Goal: Task Accomplishment & Management: Complete application form

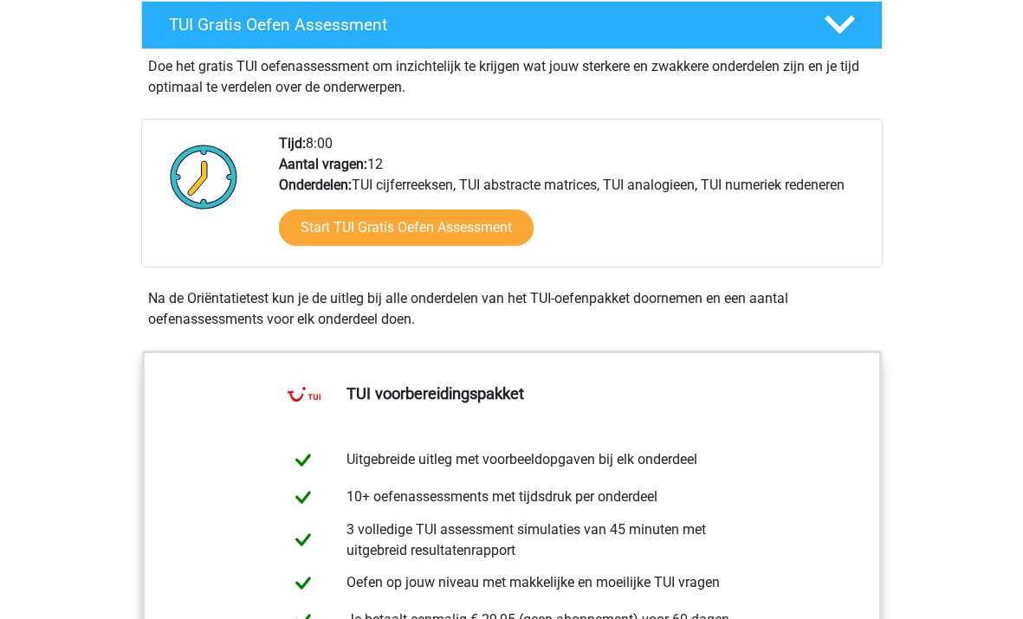
scroll to position [332, 0]
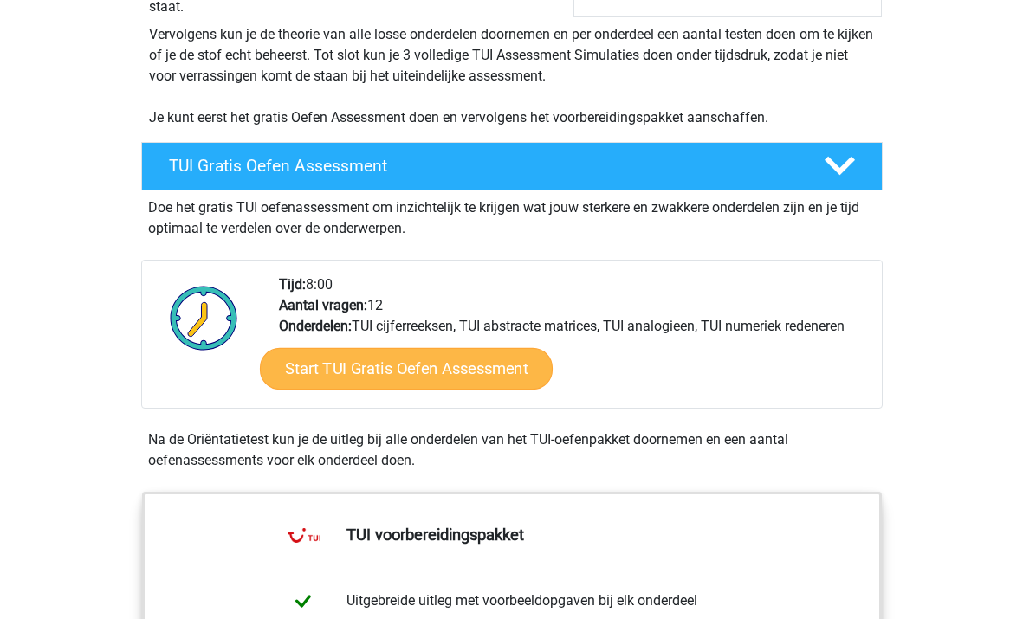
click at [427, 368] on link "Start TUI Gratis Oefen Assessment" at bounding box center [405, 369] width 293 height 42
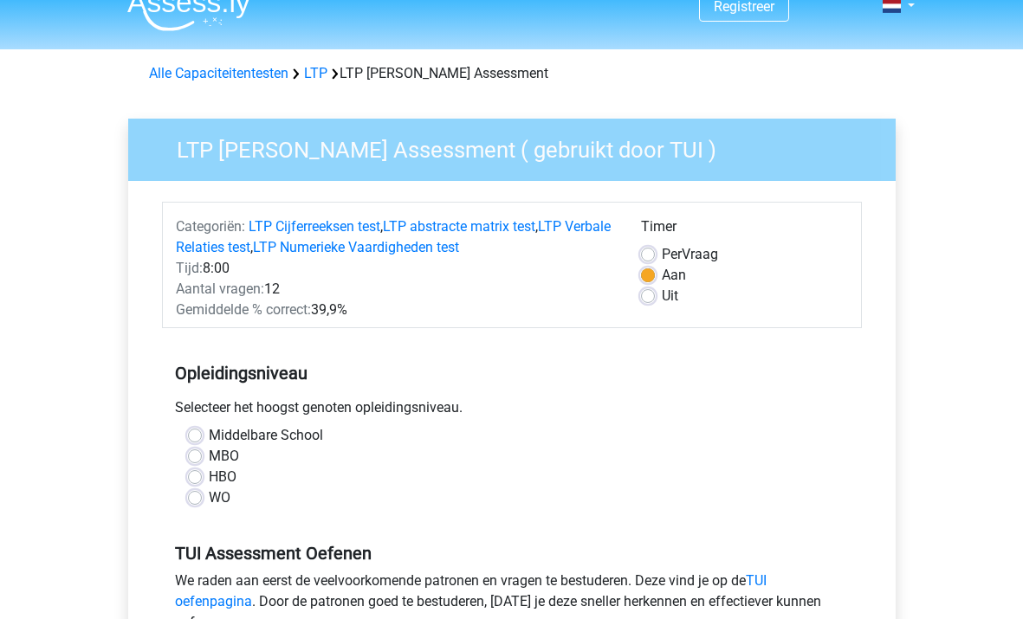
scroll to position [90, 0]
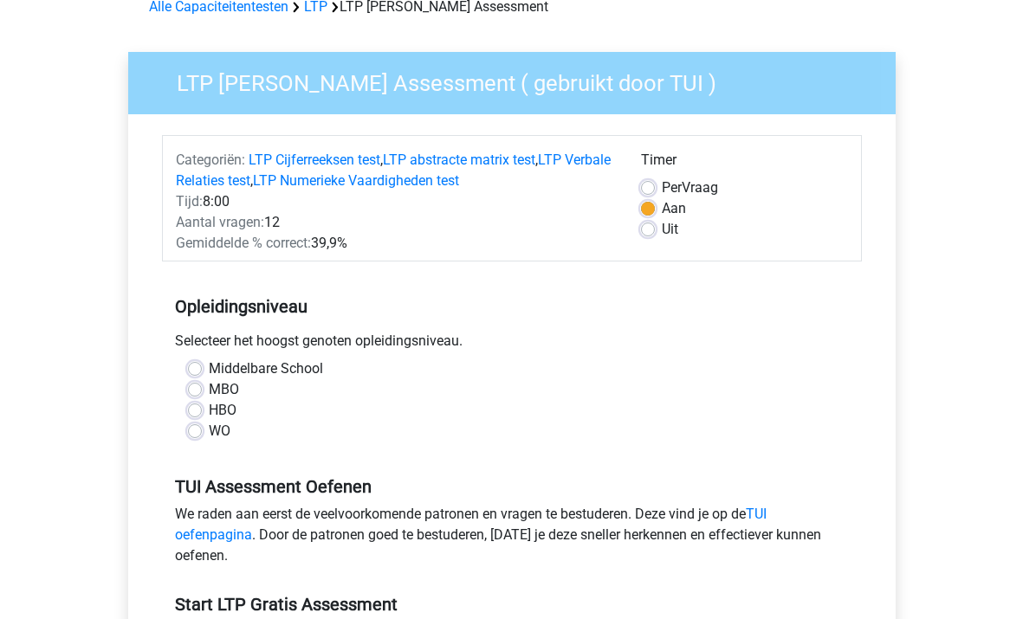
click at [209, 412] on label "HBO" at bounding box center [223, 410] width 28 height 21
click at [195, 412] on input "HBO" at bounding box center [195, 408] width 14 height 17
radio input "true"
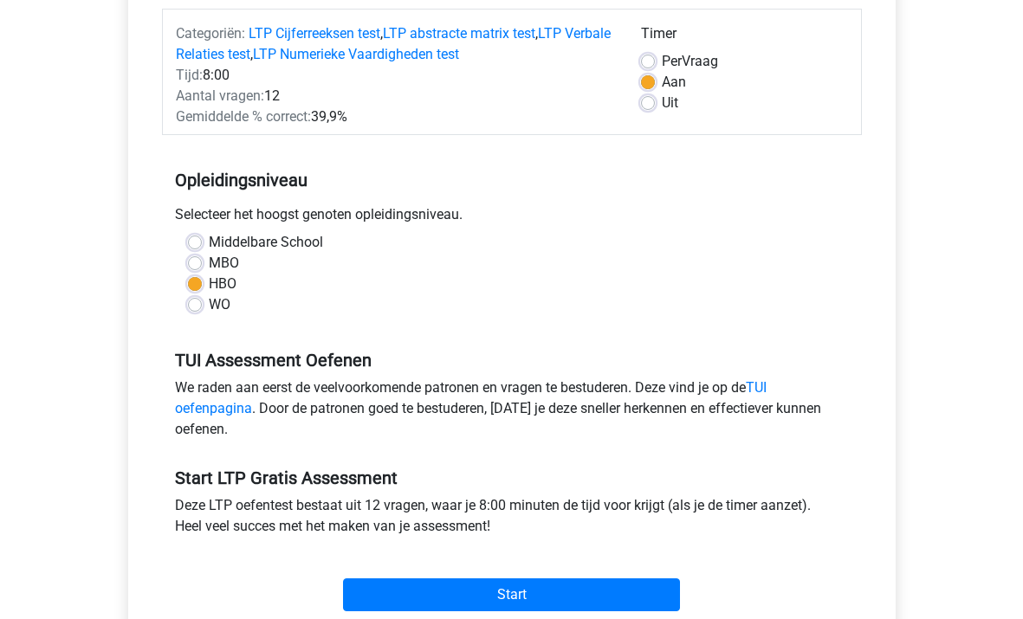
scroll to position [281, 0]
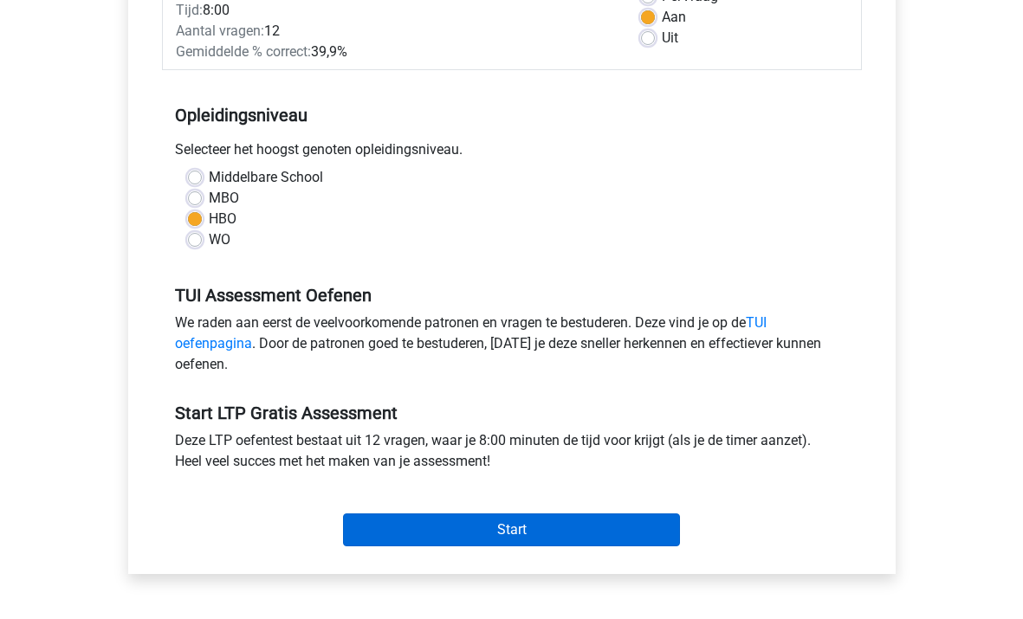
click at [428, 525] on input "Start" at bounding box center [511, 529] width 337 height 33
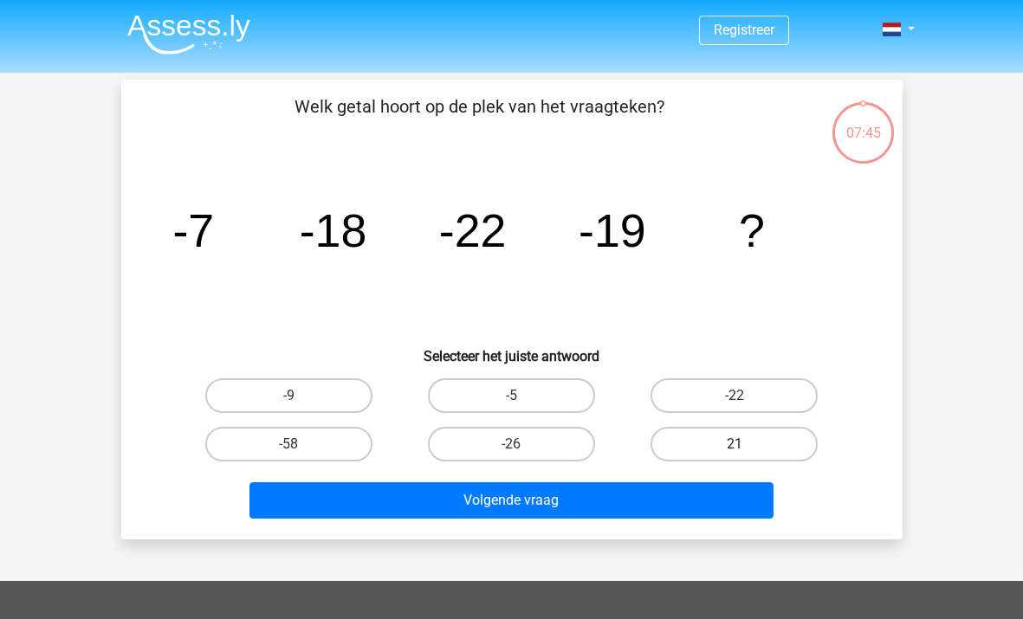
click at [707, 444] on label "21" at bounding box center [733, 444] width 167 height 35
click at [734, 444] on input "21" at bounding box center [739, 449] width 11 height 11
radio input "true"
click at [698, 384] on label "-22" at bounding box center [733, 395] width 167 height 35
click at [734, 396] on input "-22" at bounding box center [739, 401] width 11 height 11
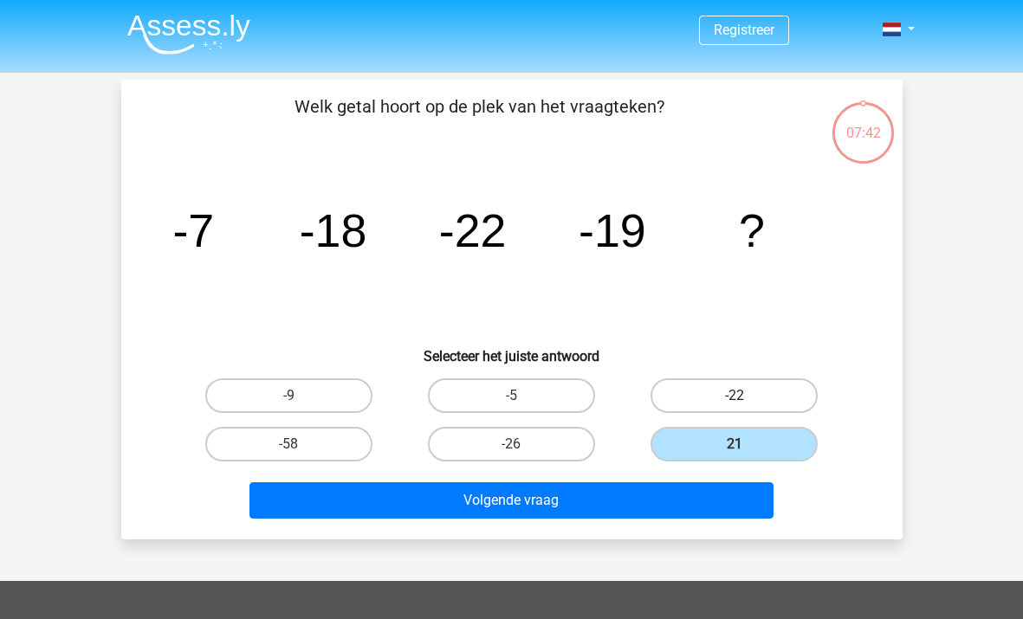
radio input "true"
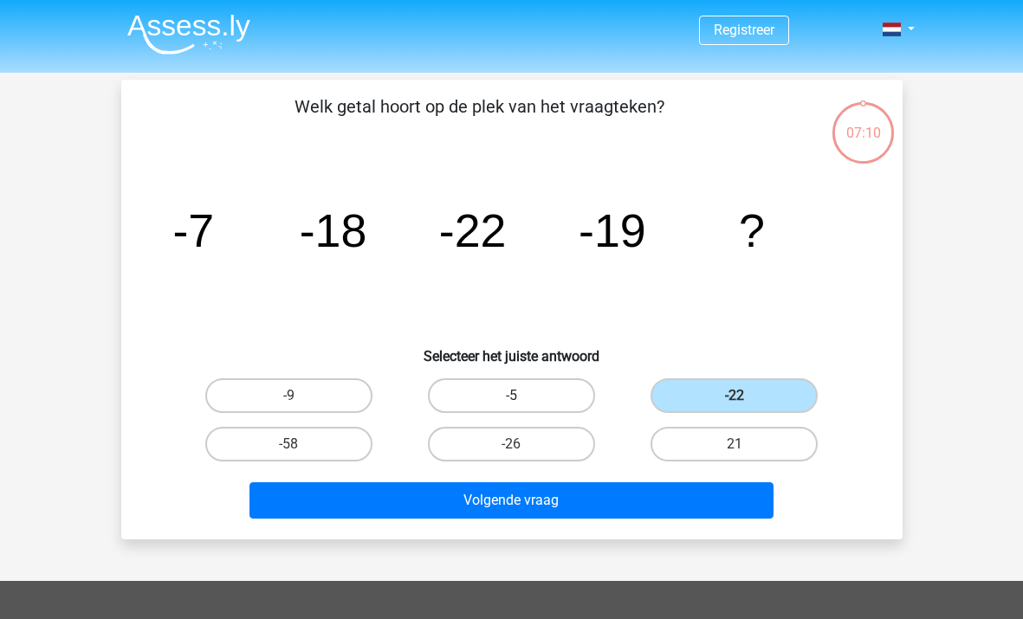
click at [543, 391] on label "-5" at bounding box center [511, 395] width 167 height 35
click at [522, 396] on input "-5" at bounding box center [516, 401] width 11 height 11
radio input "true"
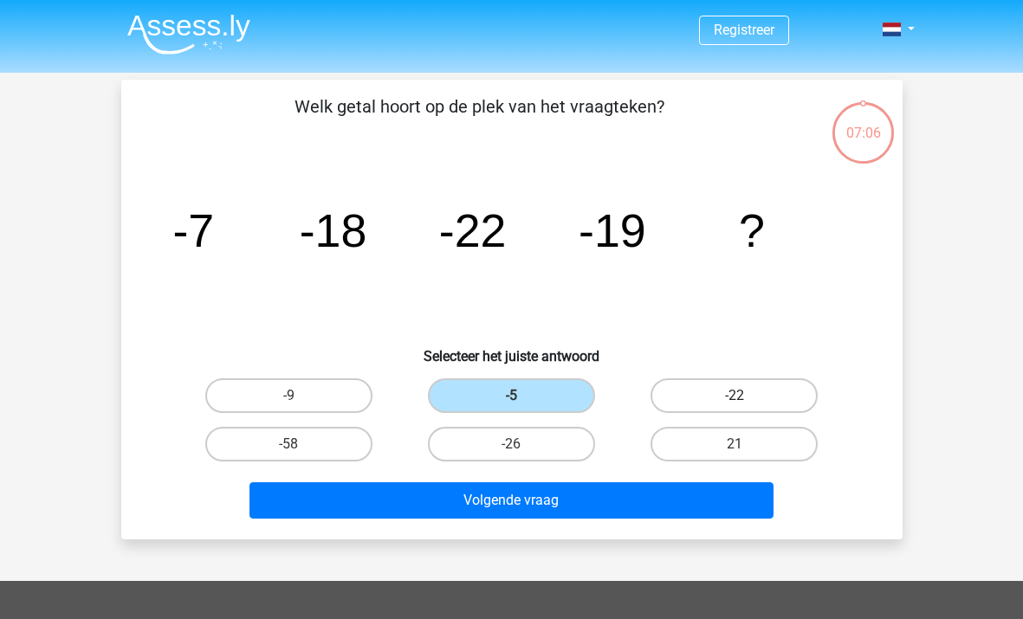
click at [717, 396] on label "-22" at bounding box center [733, 395] width 167 height 35
click at [734, 396] on input "-22" at bounding box center [739, 401] width 11 height 11
radio input "true"
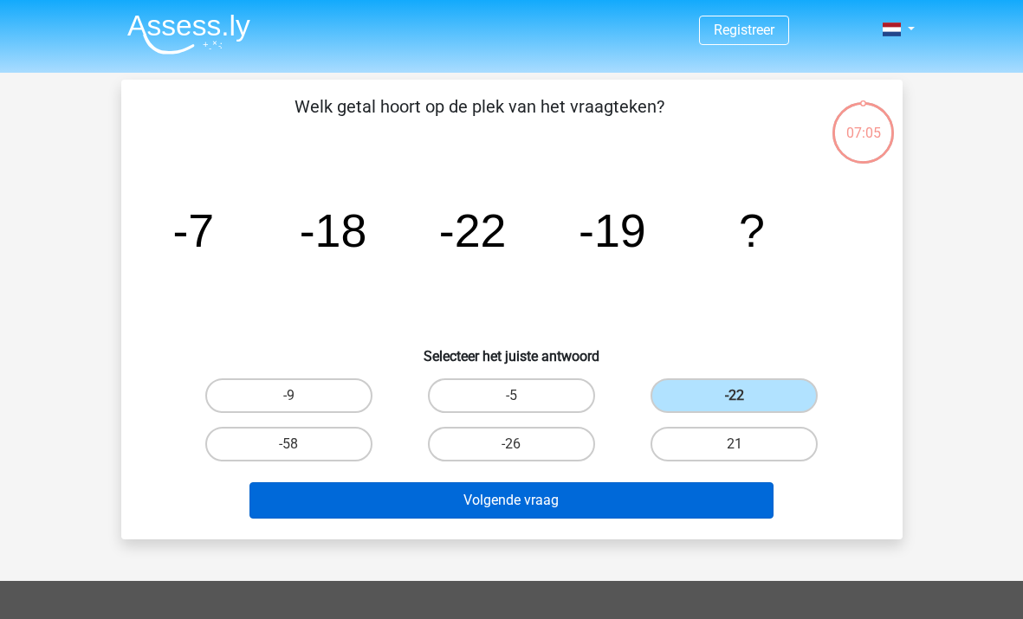
click at [635, 508] on button "Volgende vraag" at bounding box center [511, 500] width 524 height 36
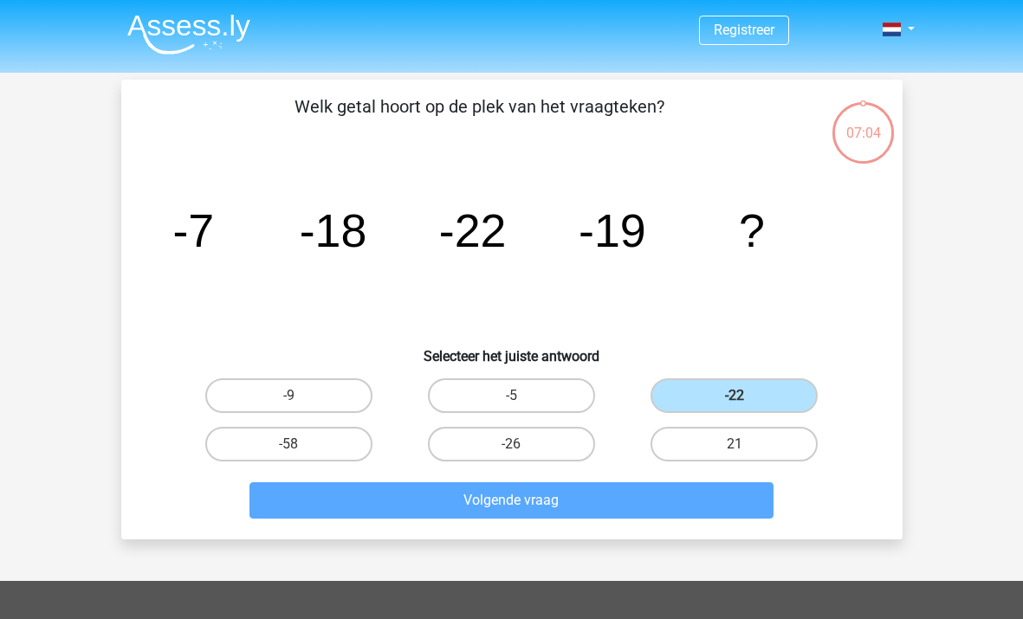
scroll to position [80, 0]
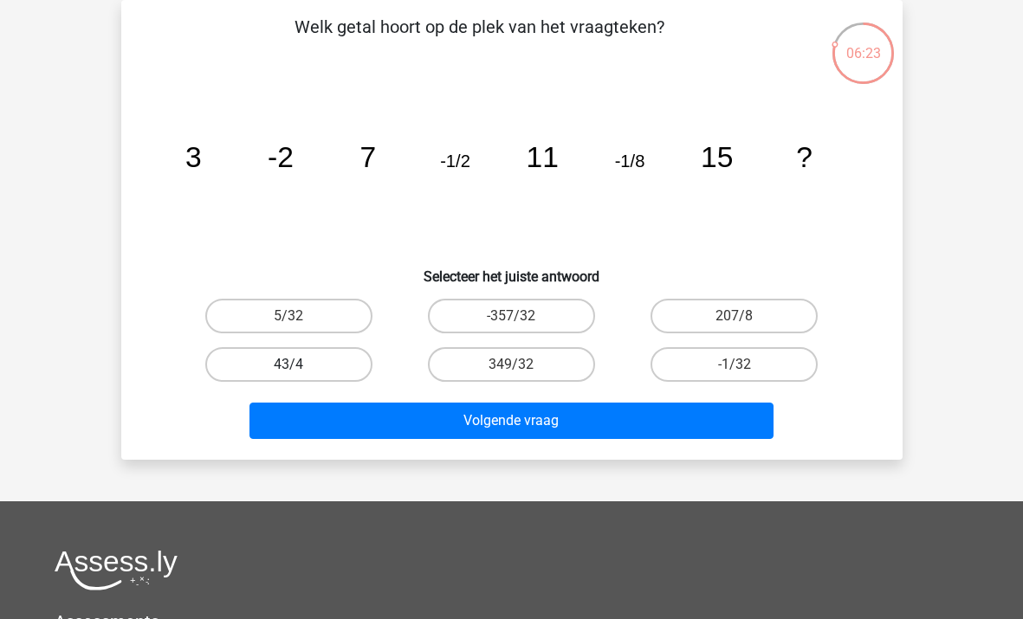
click at [324, 358] on label "43/4" at bounding box center [288, 364] width 167 height 35
click at [300, 365] on input "43/4" at bounding box center [293, 370] width 11 height 11
radio input "true"
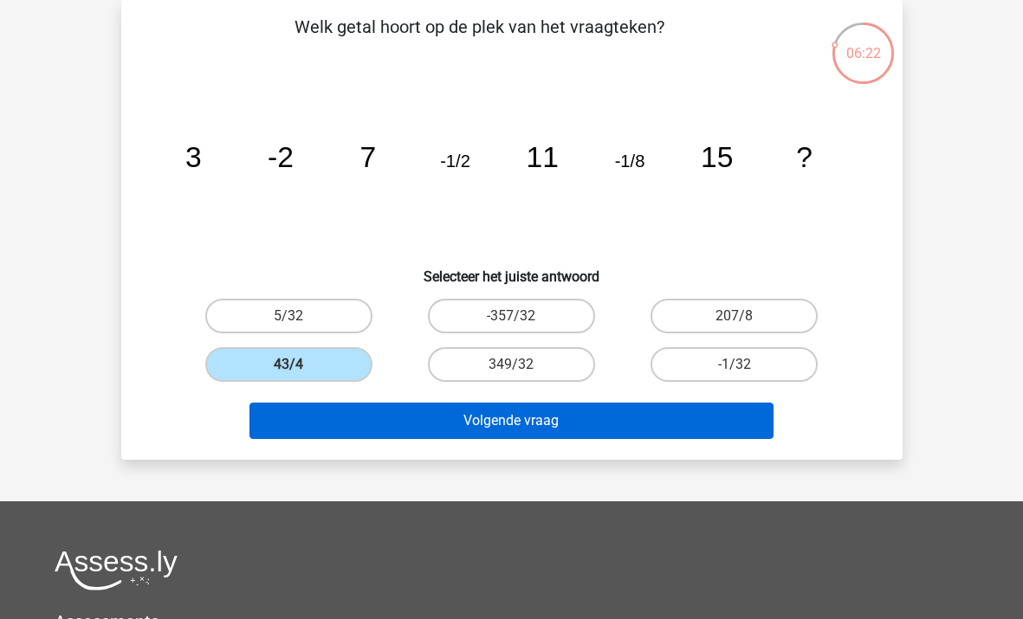
click at [493, 421] on button "Volgende vraag" at bounding box center [511, 421] width 524 height 36
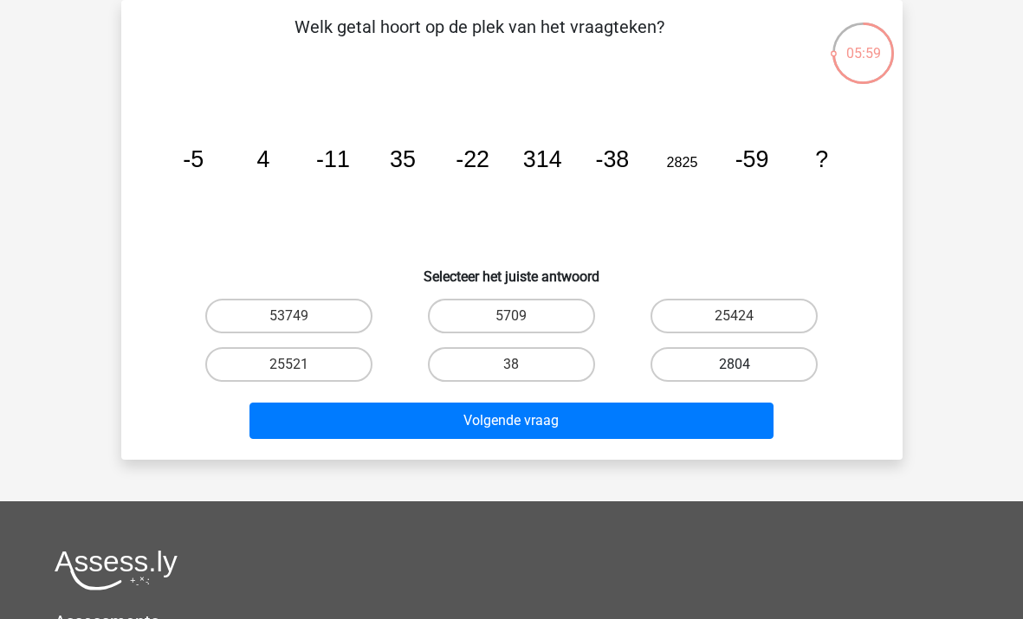
click at [681, 355] on label "2804" at bounding box center [733, 364] width 167 height 35
click at [734, 365] on input "2804" at bounding box center [739, 370] width 11 height 11
radio input "true"
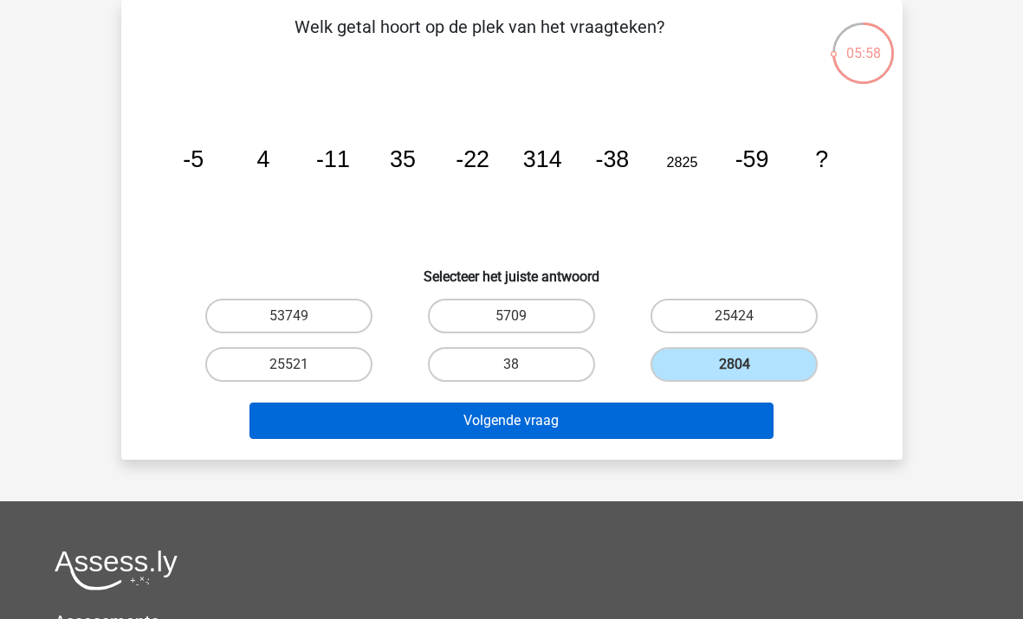
click at [651, 426] on button "Volgende vraag" at bounding box center [511, 421] width 524 height 36
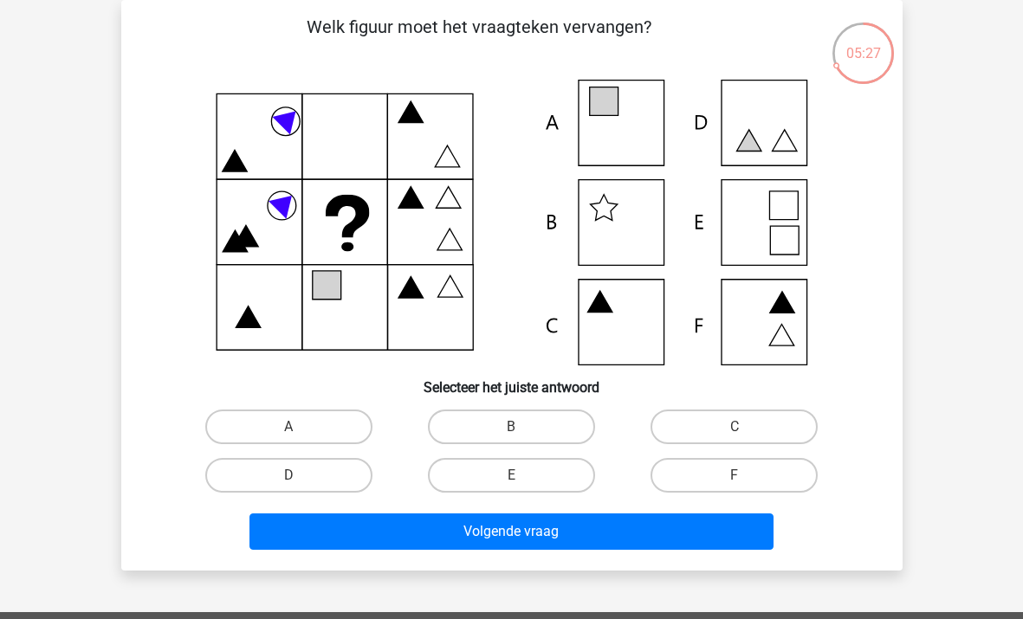
click at [621, 117] on icon at bounding box center [512, 223] width 698 height 286
click at [333, 419] on label "A" at bounding box center [288, 427] width 167 height 35
click at [300, 427] on input "A" at bounding box center [293, 432] width 11 height 11
radio input "true"
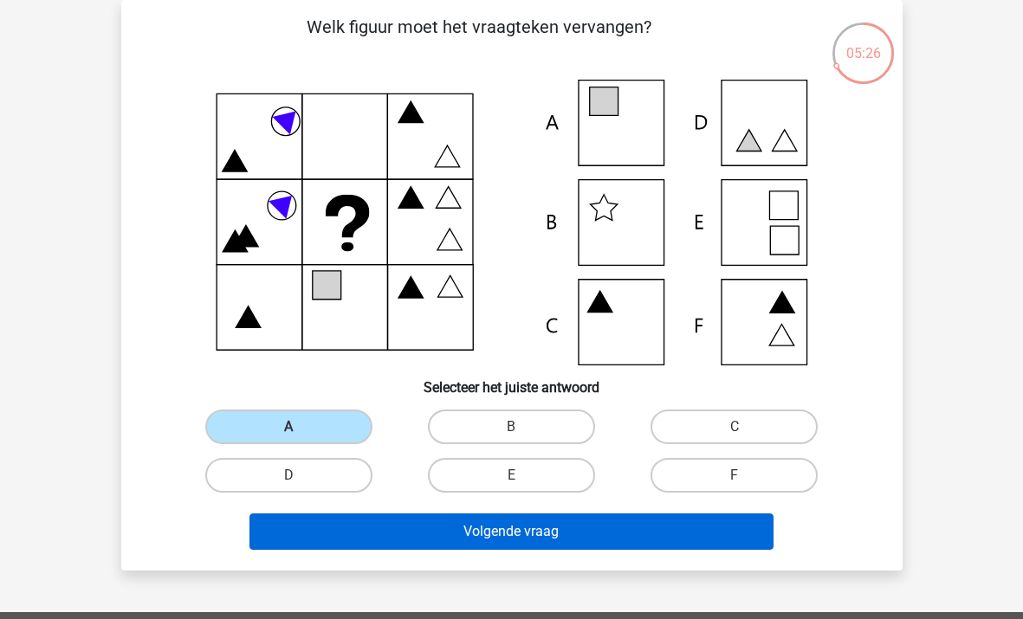
click at [479, 528] on button "Volgende vraag" at bounding box center [511, 531] width 524 height 36
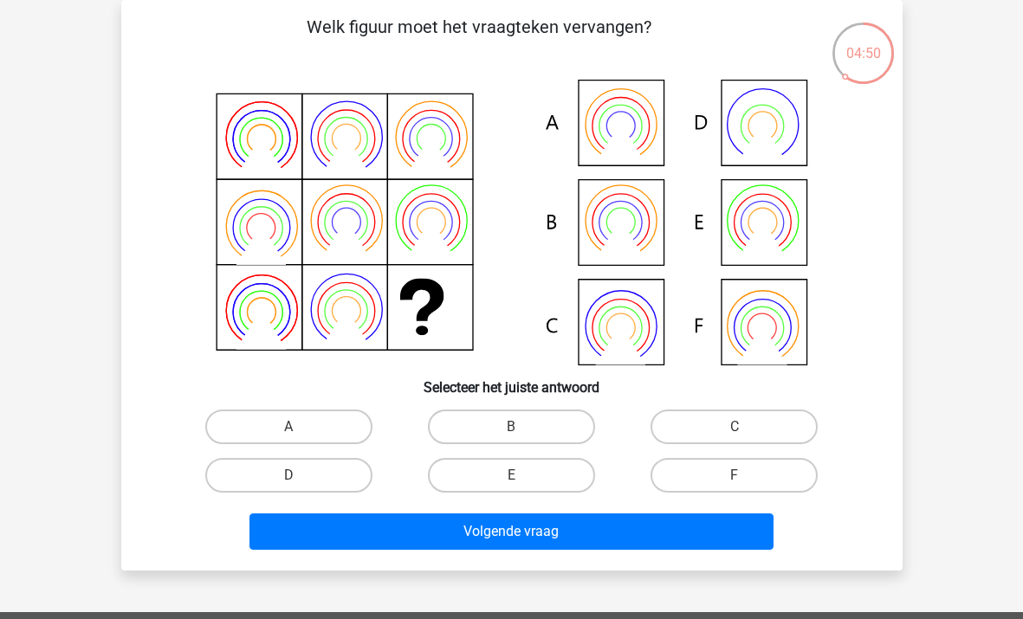
click at [640, 330] on icon at bounding box center [512, 223] width 698 height 286
click at [778, 416] on label "C" at bounding box center [733, 427] width 167 height 35
click at [746, 427] on input "C" at bounding box center [739, 432] width 11 height 11
radio input "true"
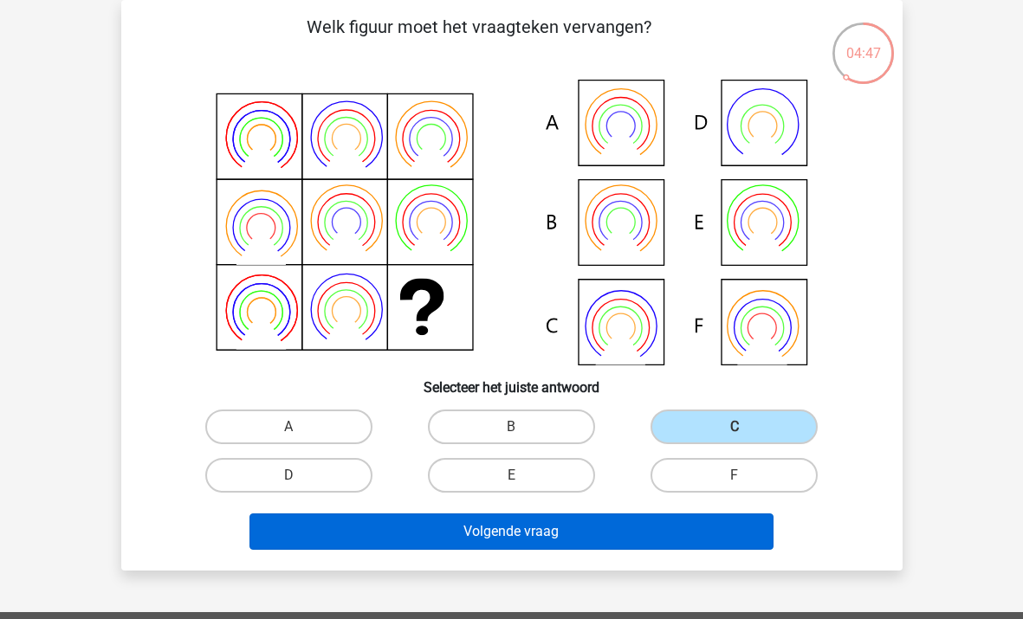
click at [662, 530] on button "Volgende vraag" at bounding box center [511, 531] width 524 height 36
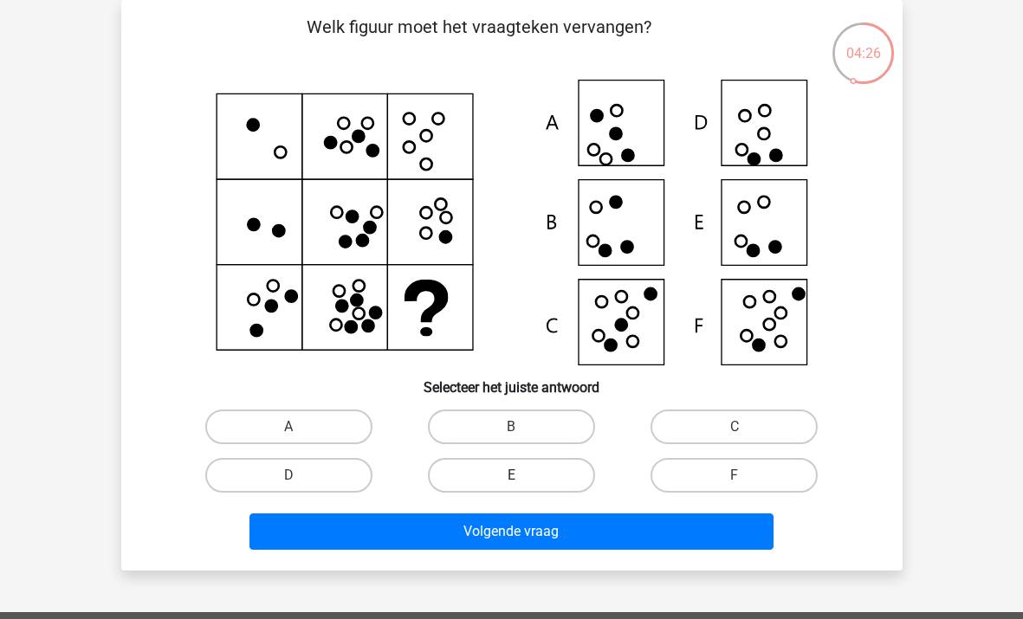
click at [549, 469] on label "E" at bounding box center [511, 475] width 167 height 35
click at [522, 475] on input "E" at bounding box center [516, 480] width 11 height 11
radio input "true"
click at [546, 537] on button "Volgende vraag" at bounding box center [511, 531] width 524 height 36
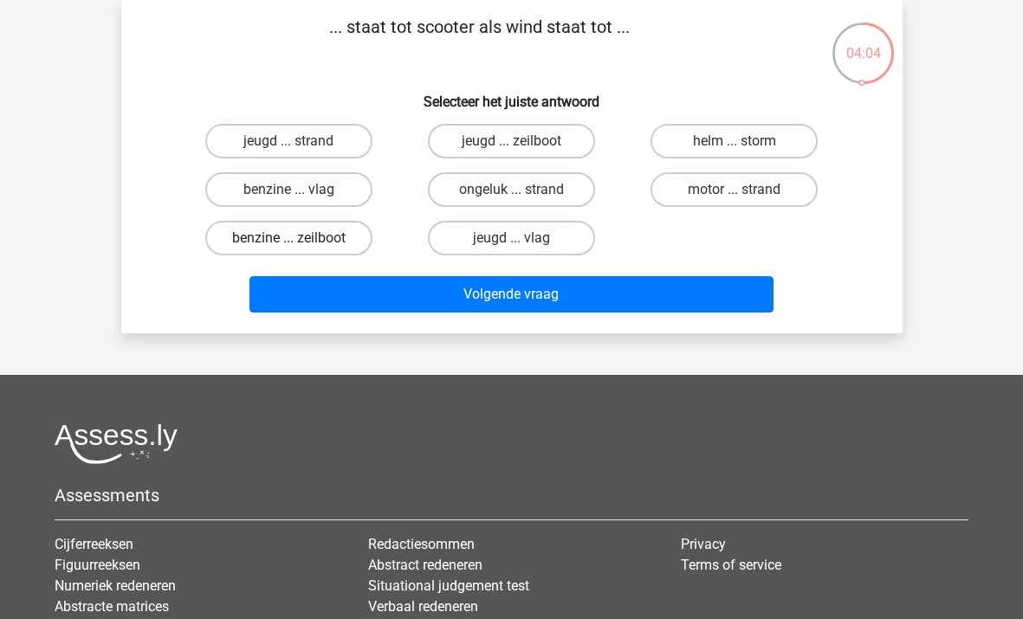
click at [308, 239] on label "benzine ... zeilboot" at bounding box center [288, 238] width 167 height 35
click at [300, 239] on input "benzine ... zeilboot" at bounding box center [293, 243] width 11 height 11
radio input "true"
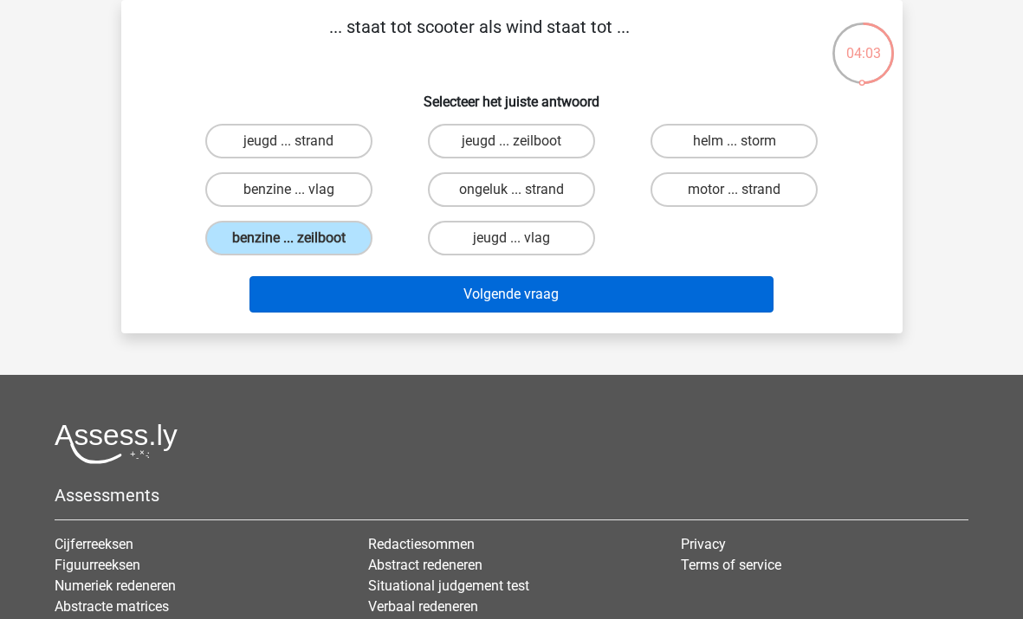
click at [462, 305] on button "Volgende vraag" at bounding box center [511, 294] width 524 height 36
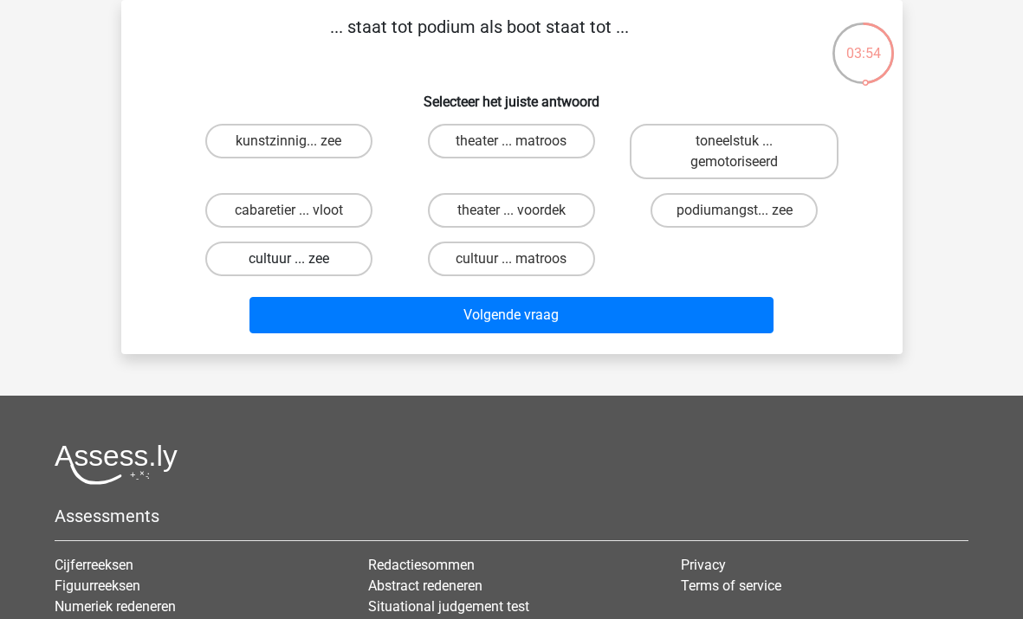
click at [355, 266] on label "cultuur ... zee" at bounding box center [288, 259] width 167 height 35
click at [300, 266] on input "cultuur ... zee" at bounding box center [293, 264] width 11 height 11
radio input "true"
click at [491, 256] on label "cultuur ... matroos" at bounding box center [511, 259] width 167 height 35
click at [511, 259] on input "cultuur ... matroos" at bounding box center [516, 264] width 11 height 11
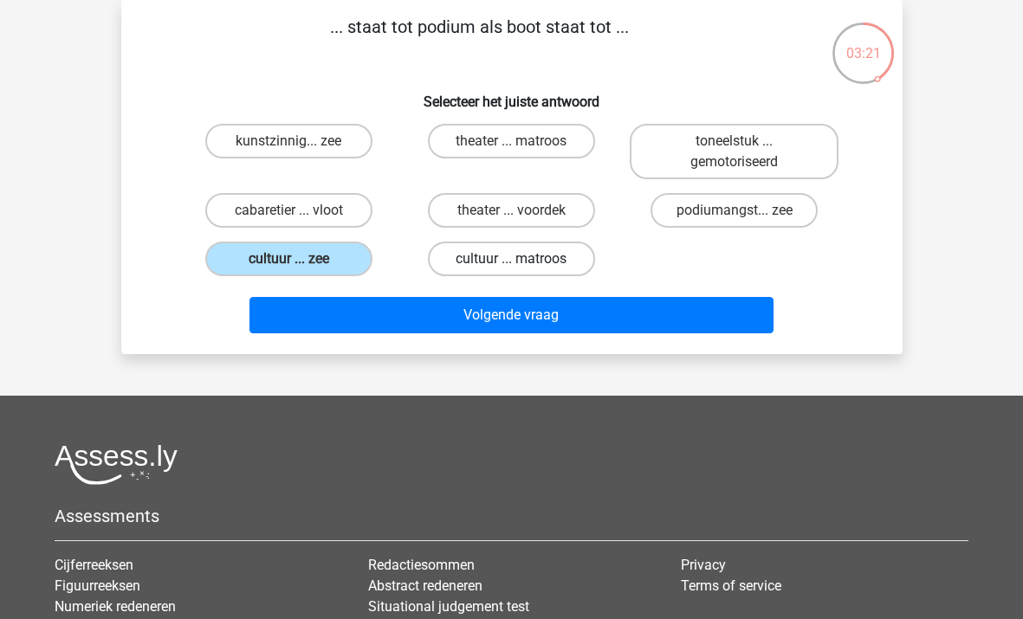
radio input "true"
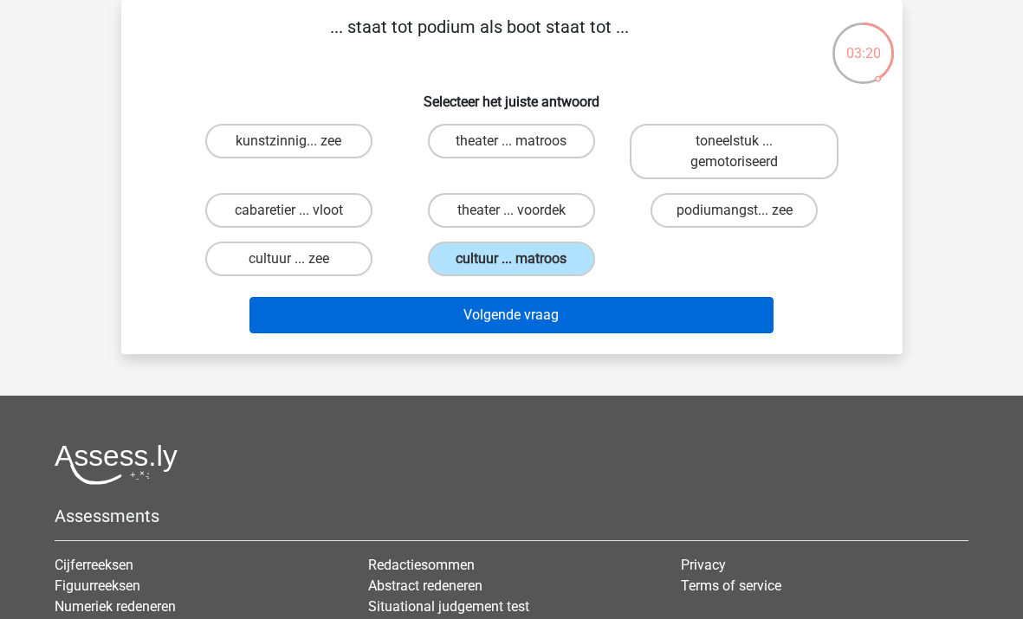
click at [532, 311] on button "Volgende vraag" at bounding box center [511, 315] width 524 height 36
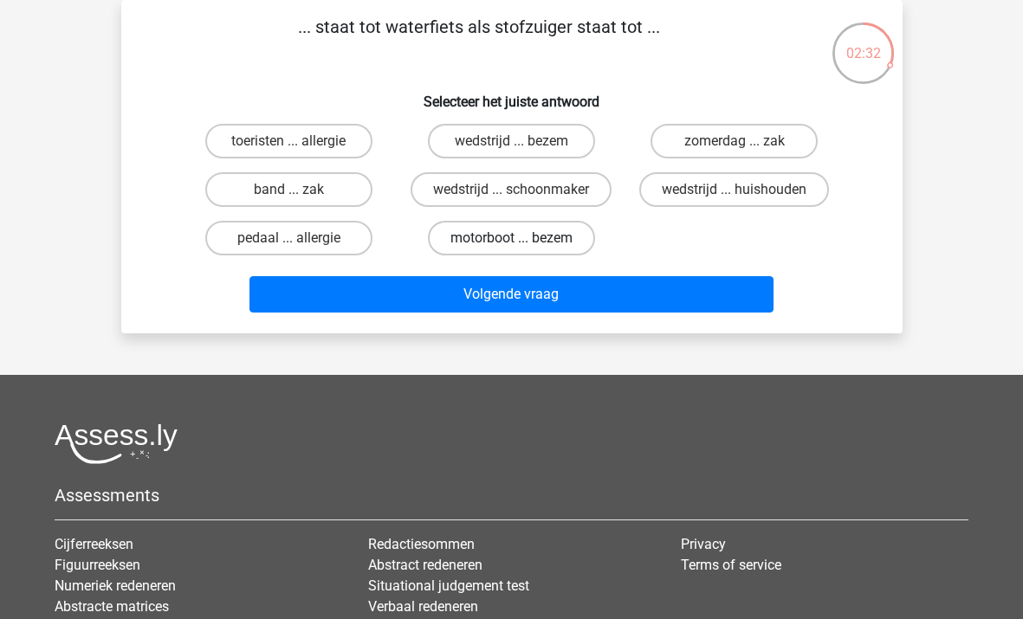
click at [510, 236] on label "motorboot ... bezem" at bounding box center [511, 238] width 167 height 35
click at [511, 238] on input "motorboot ... bezem" at bounding box center [516, 243] width 11 height 11
radio input "true"
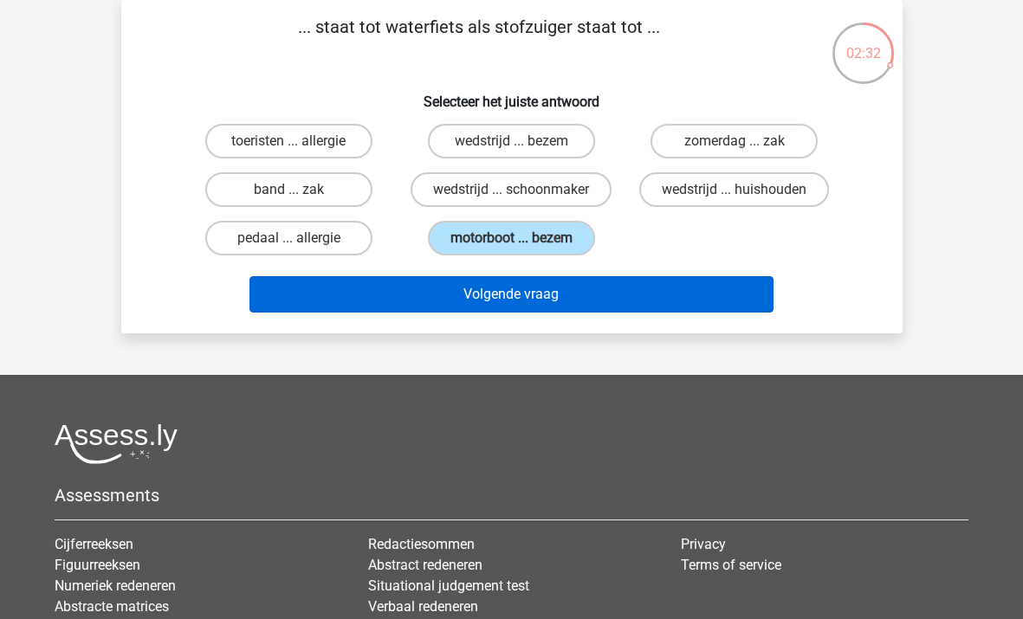
click at [534, 307] on button "Volgende vraag" at bounding box center [511, 294] width 524 height 36
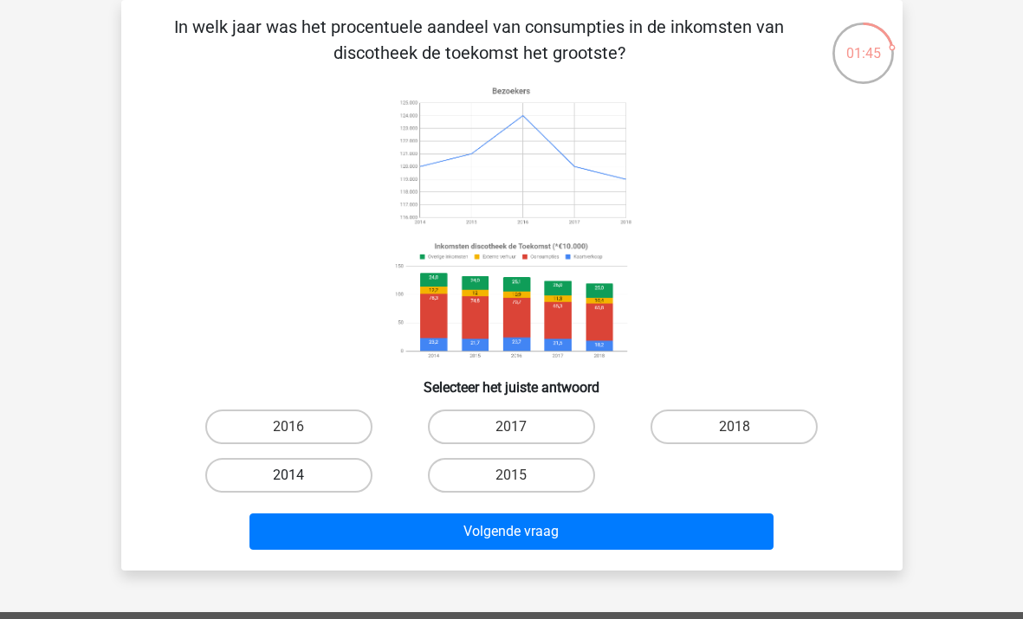
click at [332, 478] on label "2014" at bounding box center [288, 475] width 167 height 35
click at [300, 478] on input "2014" at bounding box center [293, 480] width 11 height 11
radio input "true"
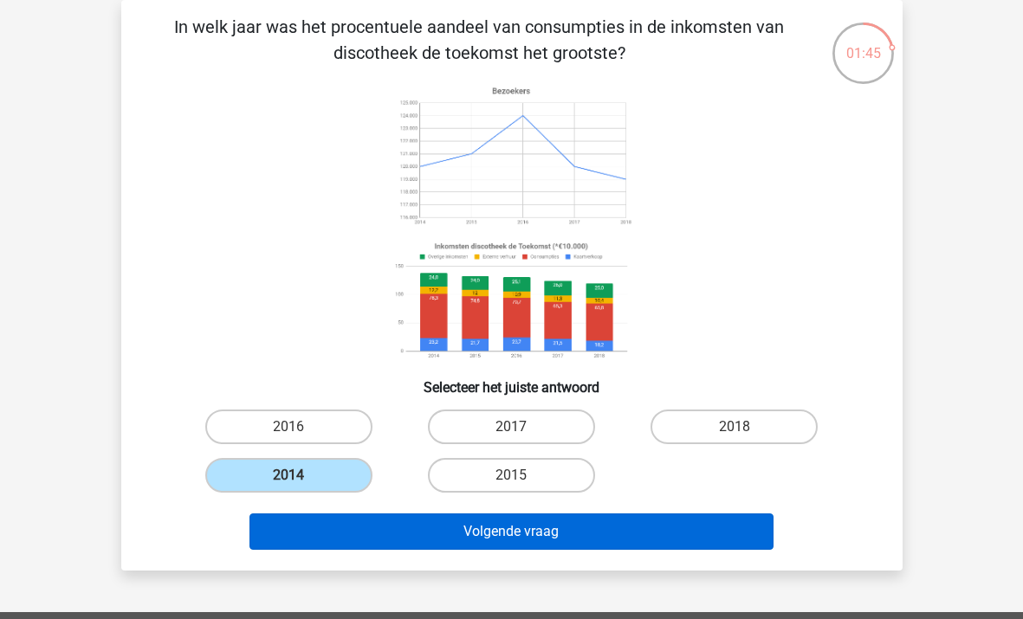
click at [470, 539] on button "Volgende vraag" at bounding box center [511, 531] width 524 height 36
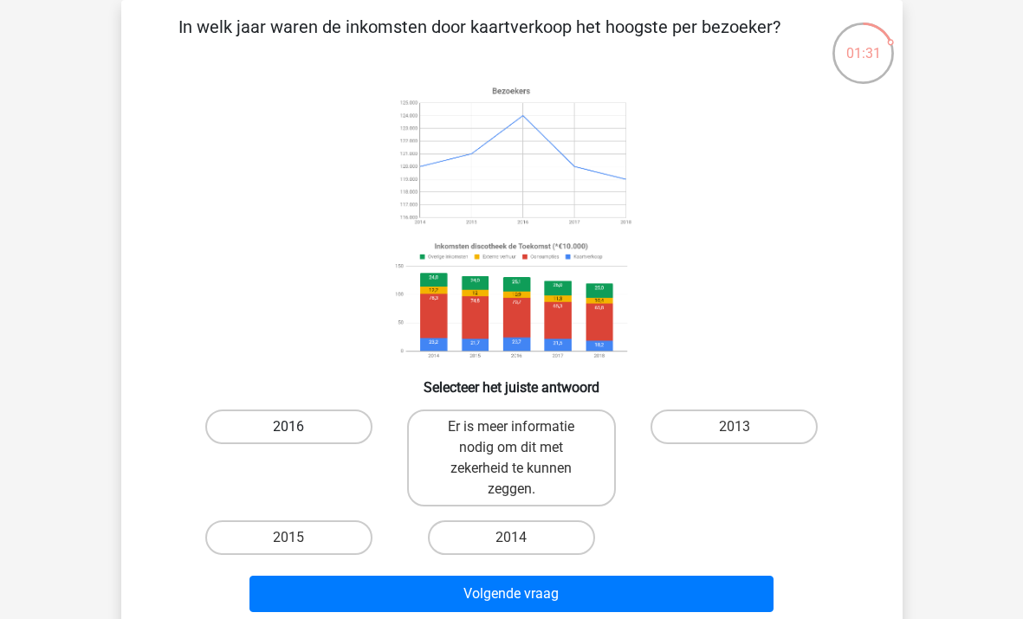
click at [328, 410] on div "2016" at bounding box center [289, 458] width 223 height 111
click at [321, 429] on label "2016" at bounding box center [288, 427] width 167 height 35
click at [300, 429] on input "2016" at bounding box center [293, 432] width 11 height 11
radio input "true"
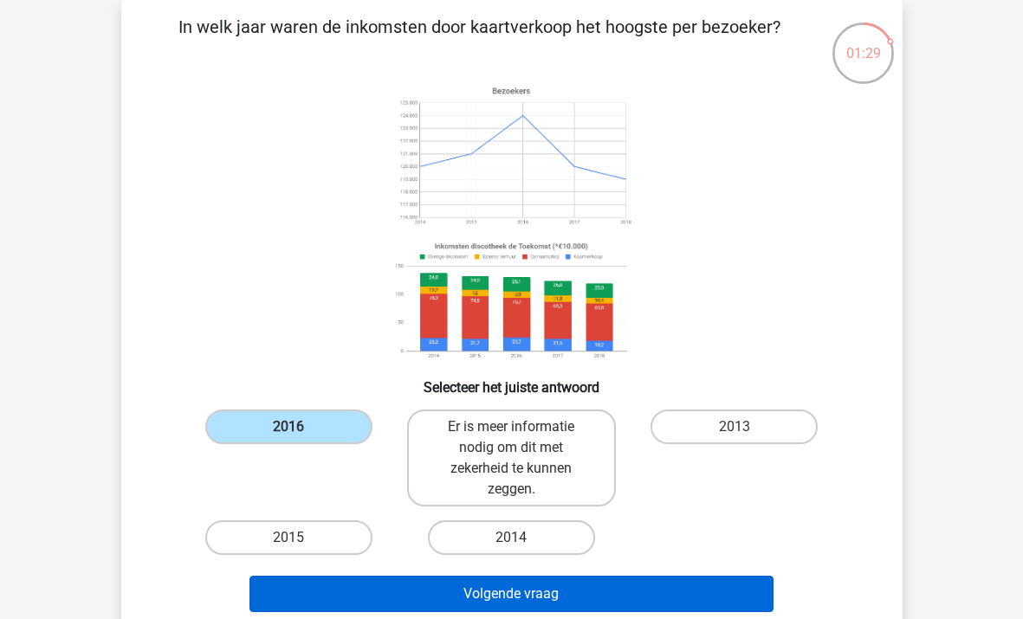
click at [543, 595] on button "Volgende vraag" at bounding box center [511, 594] width 524 height 36
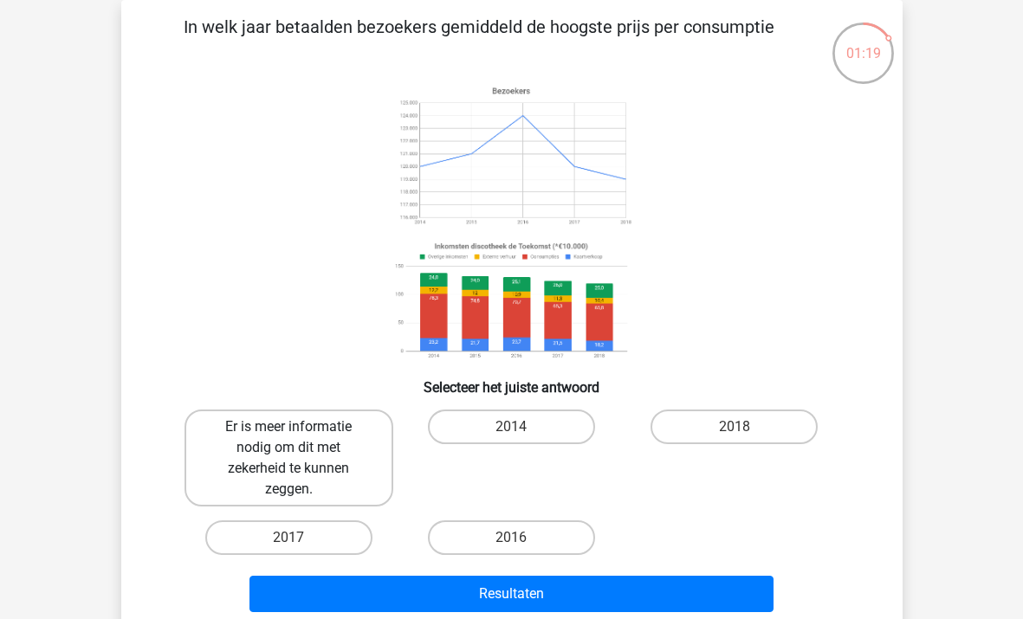
click at [313, 445] on label "Er is meer informatie nodig om dit met zekerheid te kunnen zeggen." at bounding box center [288, 458] width 209 height 97
click at [300, 438] on input "Er is meer informatie nodig om dit met zekerheid te kunnen zeggen." at bounding box center [293, 432] width 11 height 11
radio input "true"
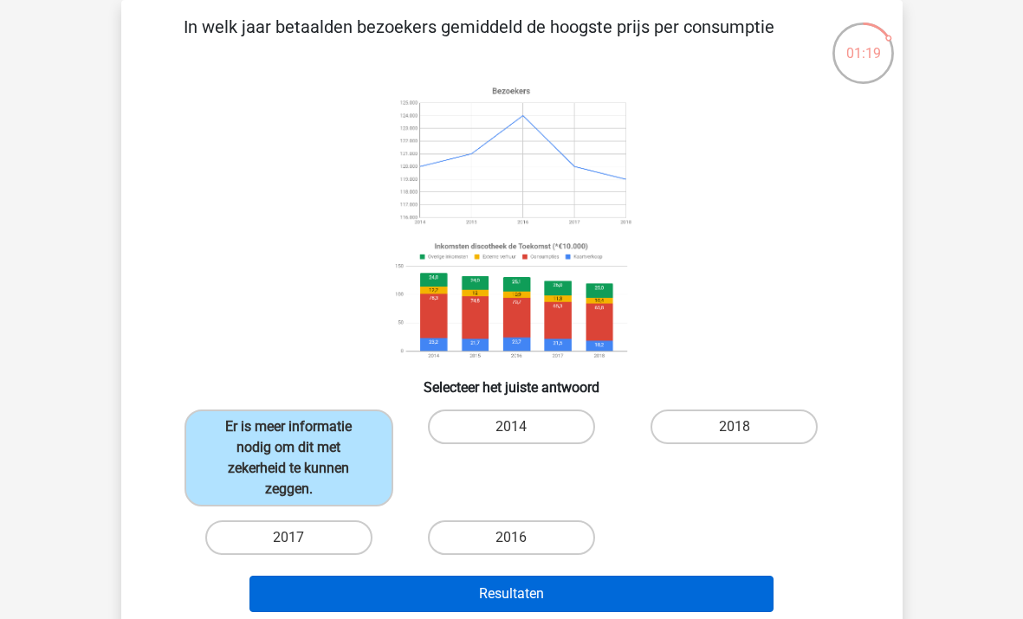
click at [612, 609] on button "Resultaten" at bounding box center [511, 594] width 524 height 36
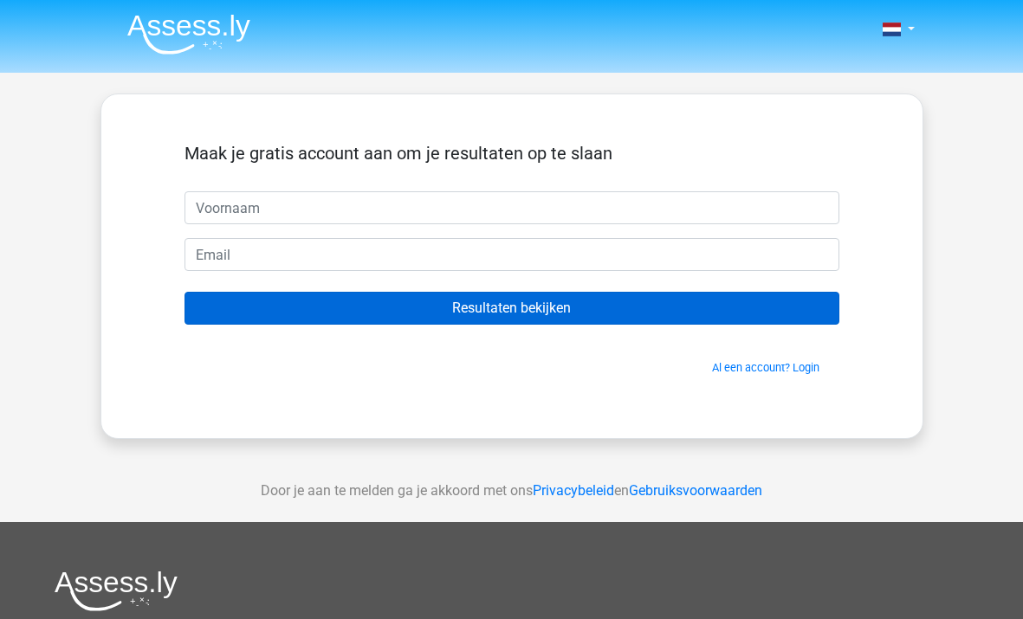
click at [535, 321] on input "Resultaten bekijken" at bounding box center [511, 308] width 655 height 33
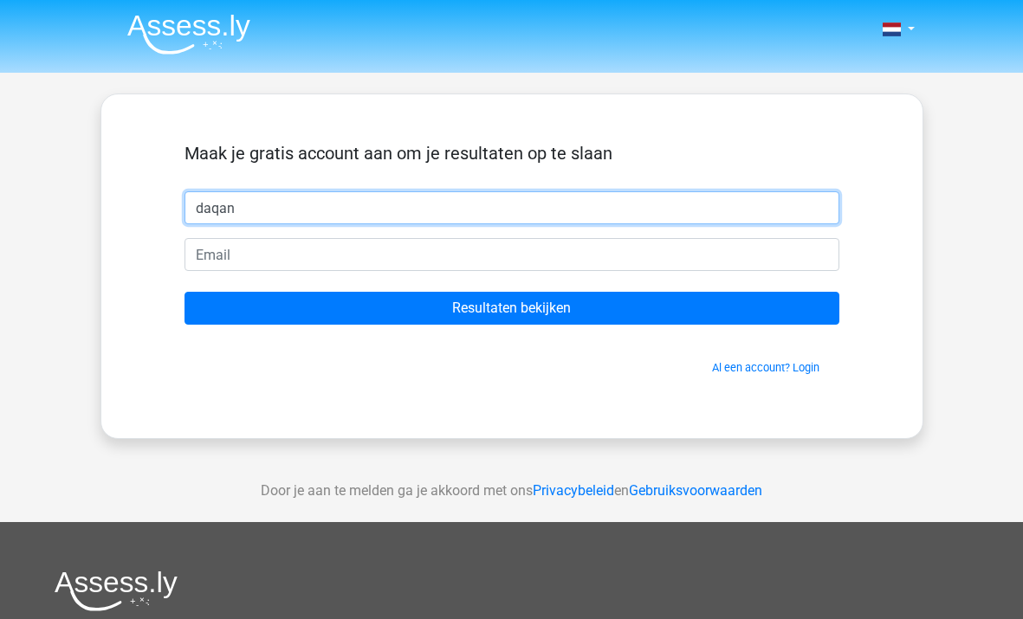
type input "daqan"
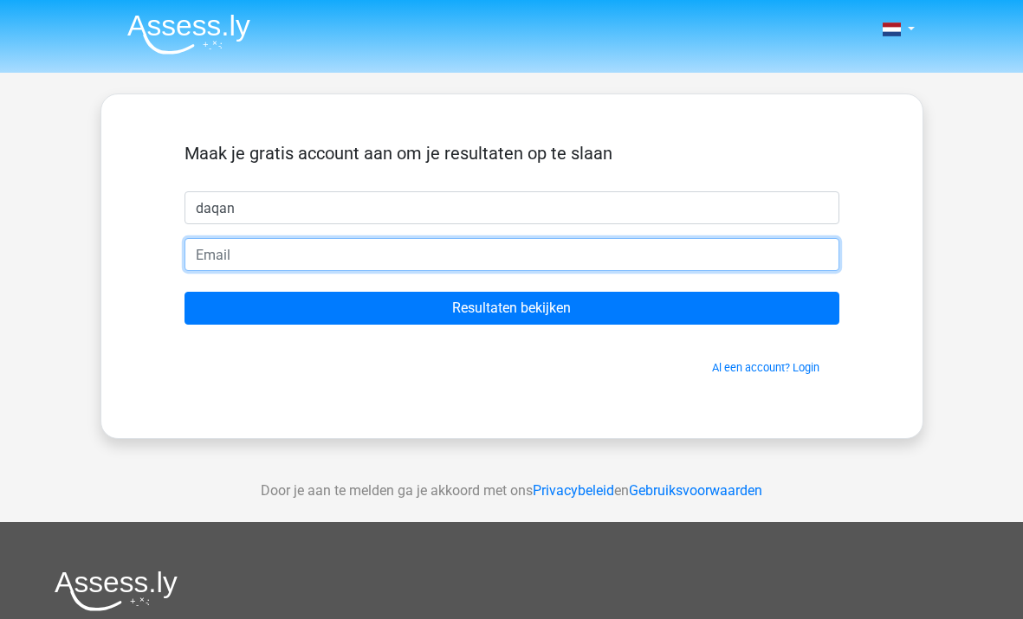
type input "ploetert.oordopjes1r@icloud.com"
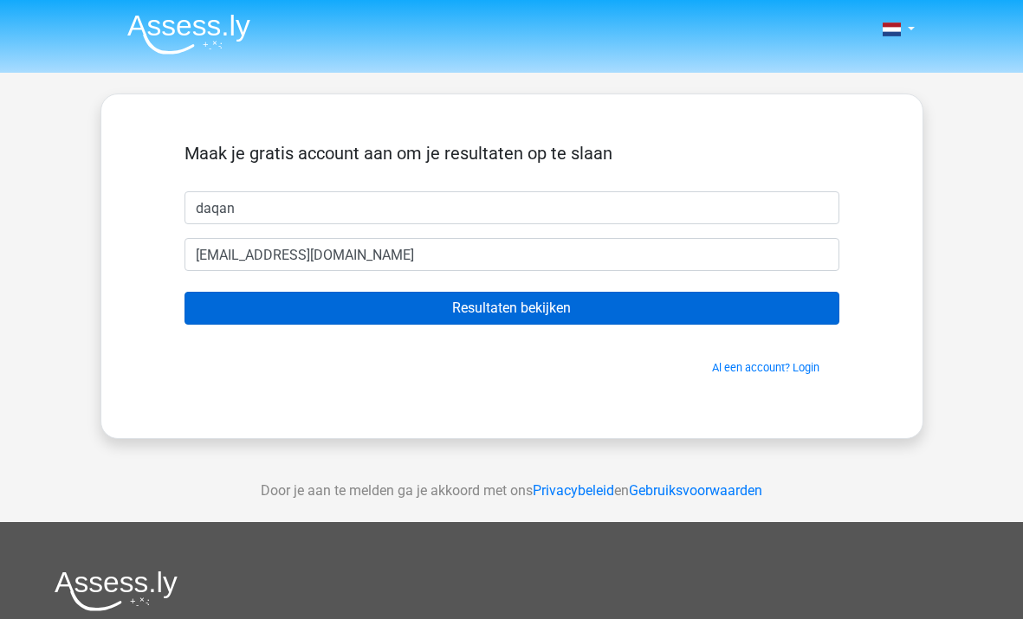
click at [533, 310] on input "Resultaten bekijken" at bounding box center [511, 308] width 655 height 33
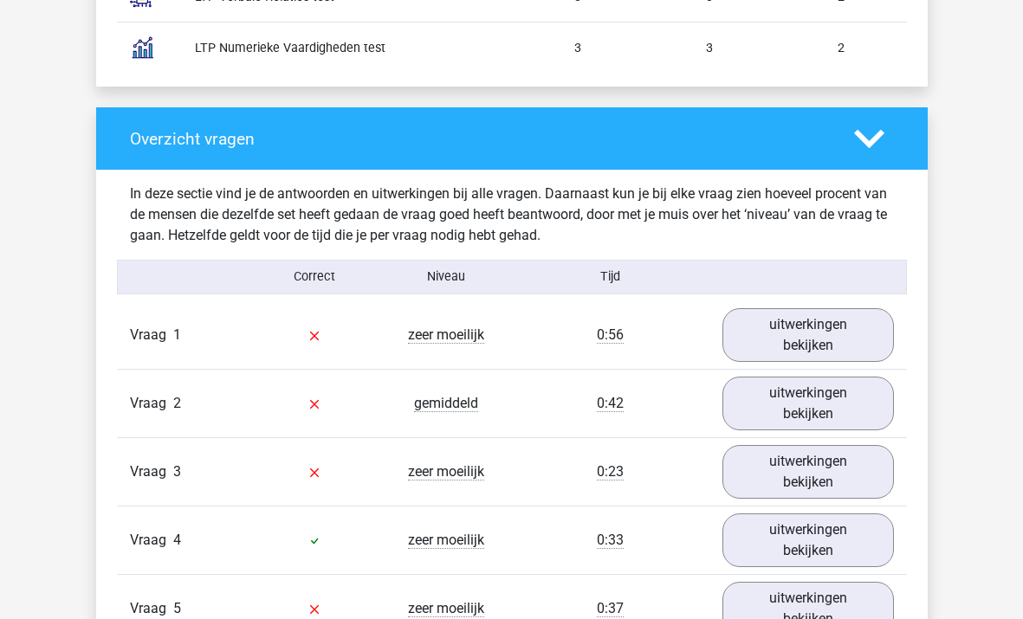
scroll to position [1657, 0]
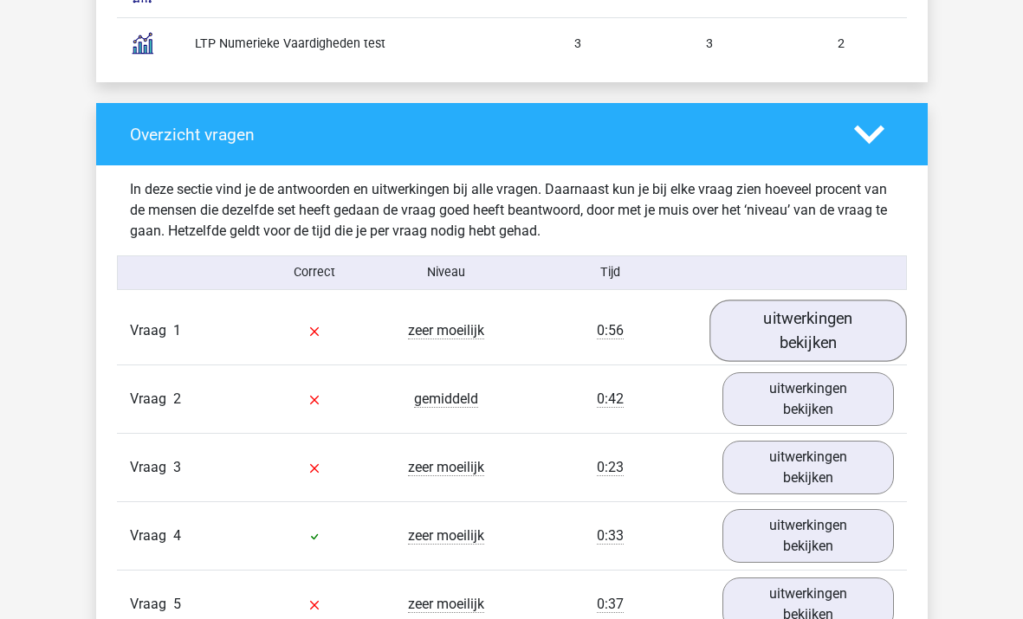
click at [752, 318] on link "uitwerkingen bekijken" at bounding box center [807, 330] width 197 height 61
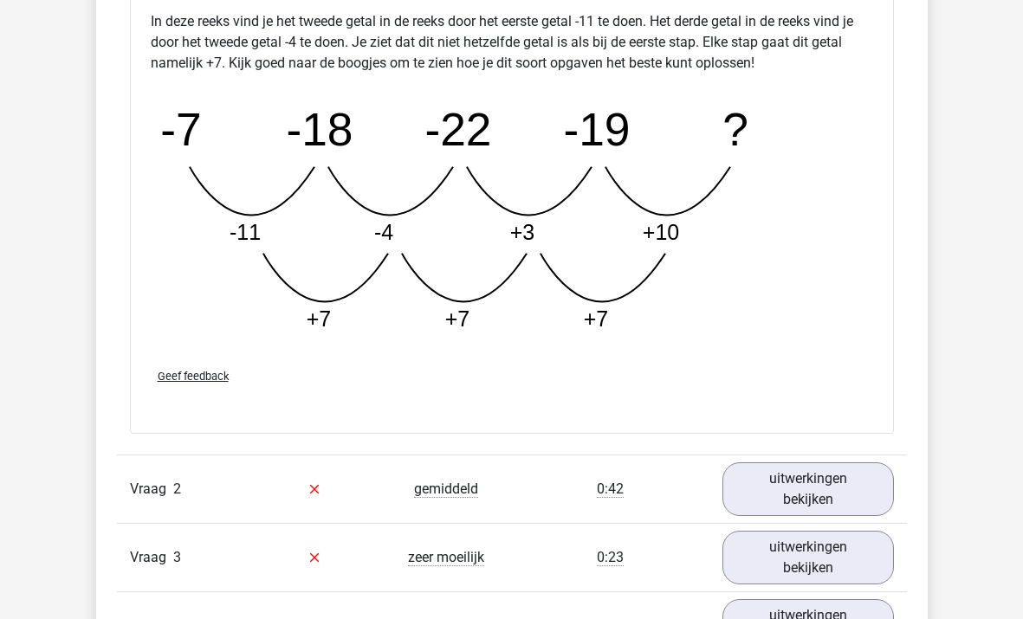
scroll to position [2629, 0]
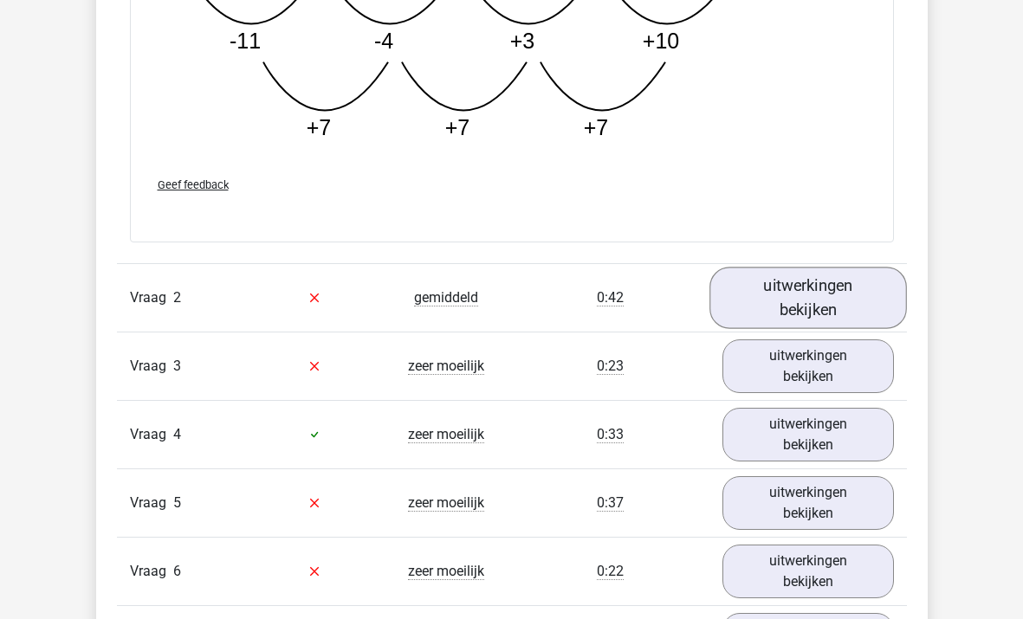
click at [809, 303] on link "uitwerkingen bekijken" at bounding box center [807, 297] width 197 height 61
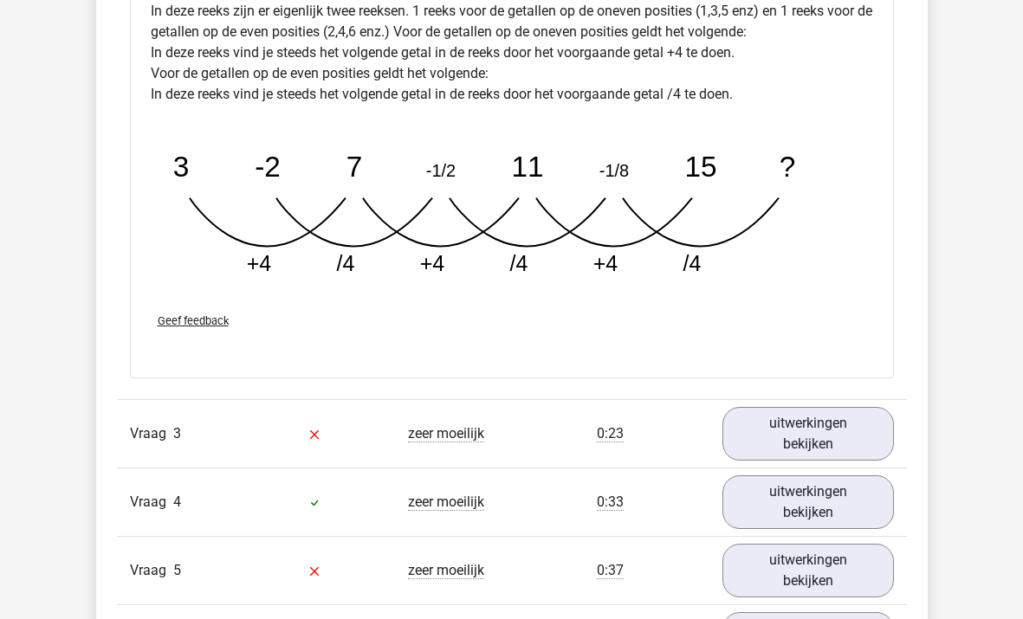
scroll to position [3389, 0]
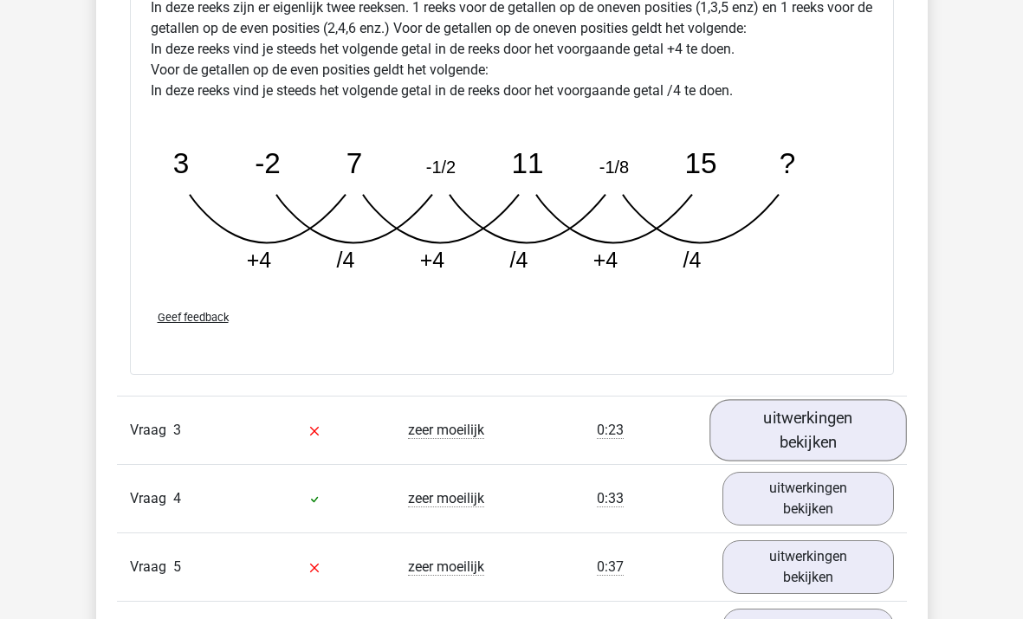
click at [767, 423] on link "uitwerkingen bekijken" at bounding box center [807, 430] width 197 height 61
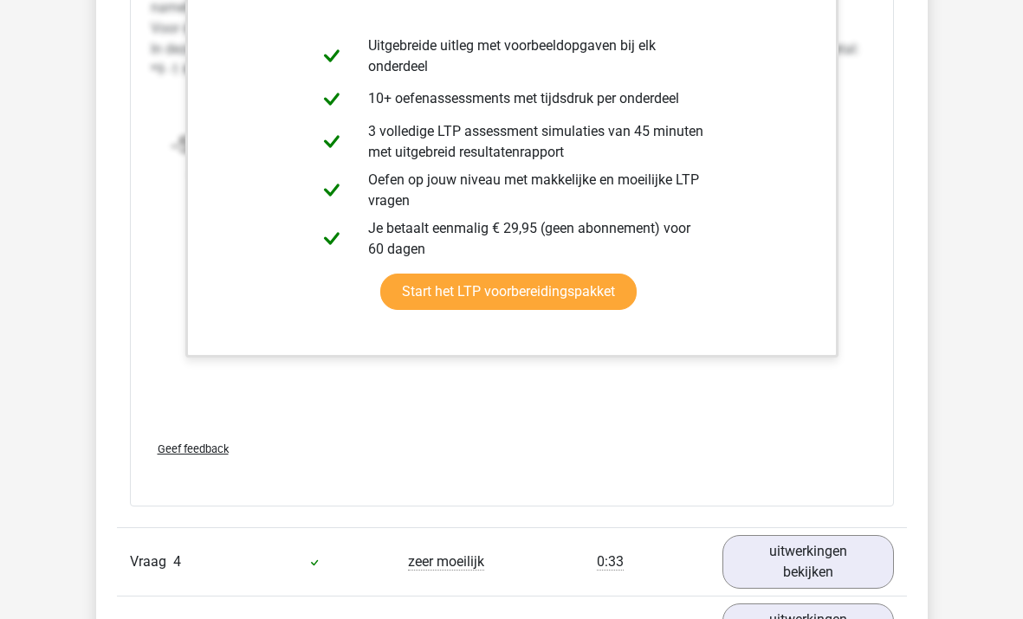
scroll to position [4485, 0]
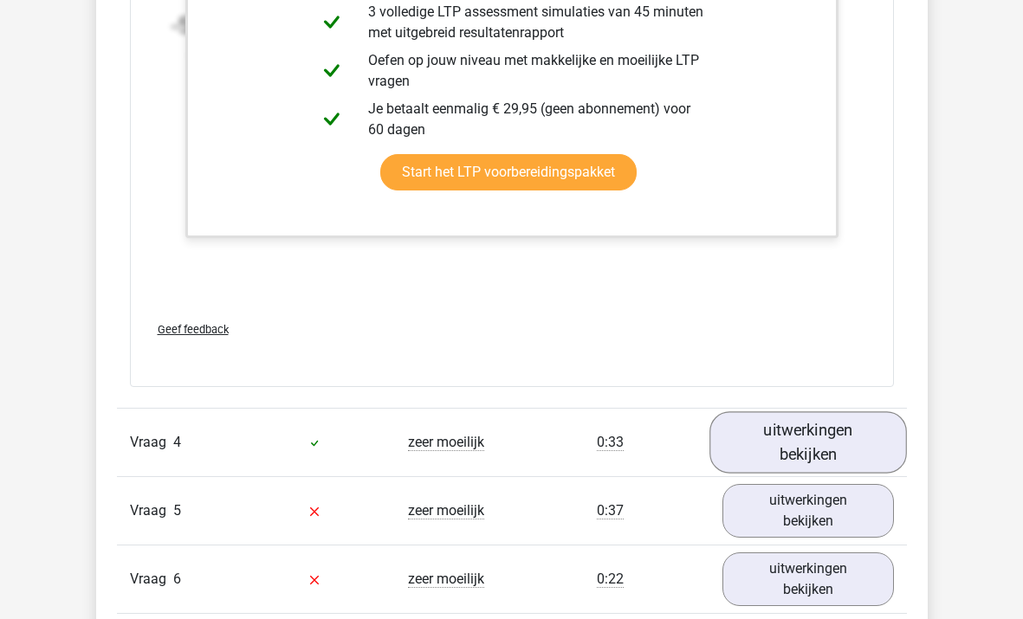
click at [726, 446] on link "uitwerkingen bekijken" at bounding box center [807, 442] width 197 height 61
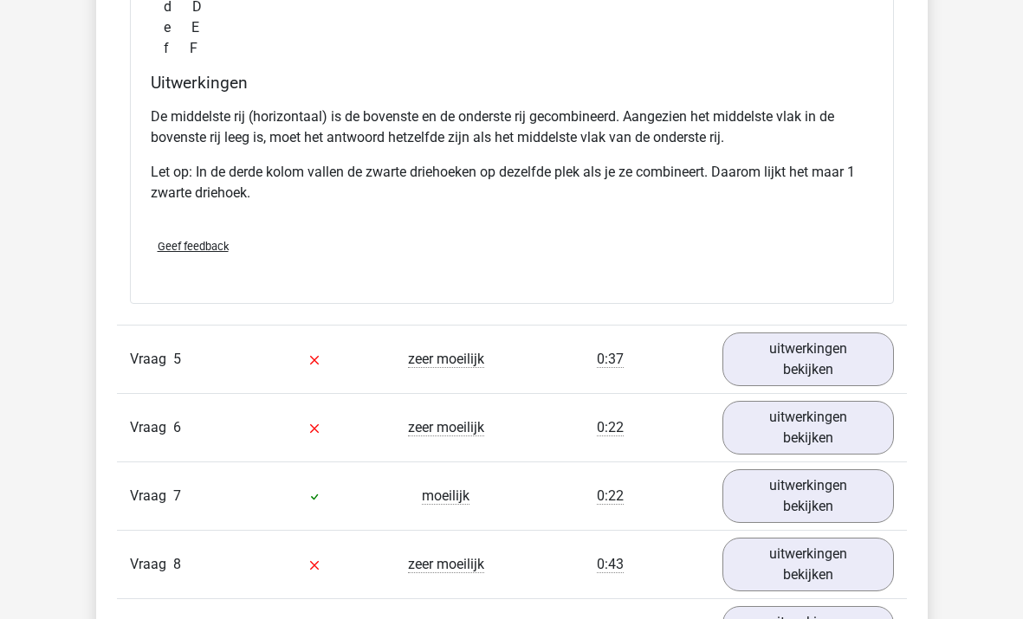
scroll to position [5394, 0]
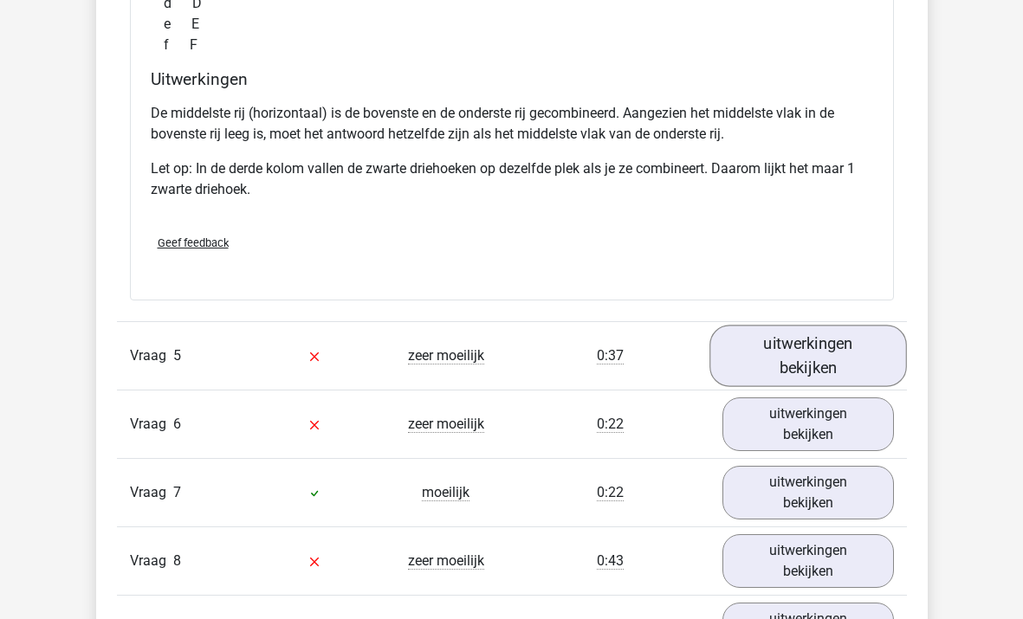
click at [776, 351] on link "uitwerkingen bekijken" at bounding box center [807, 356] width 197 height 61
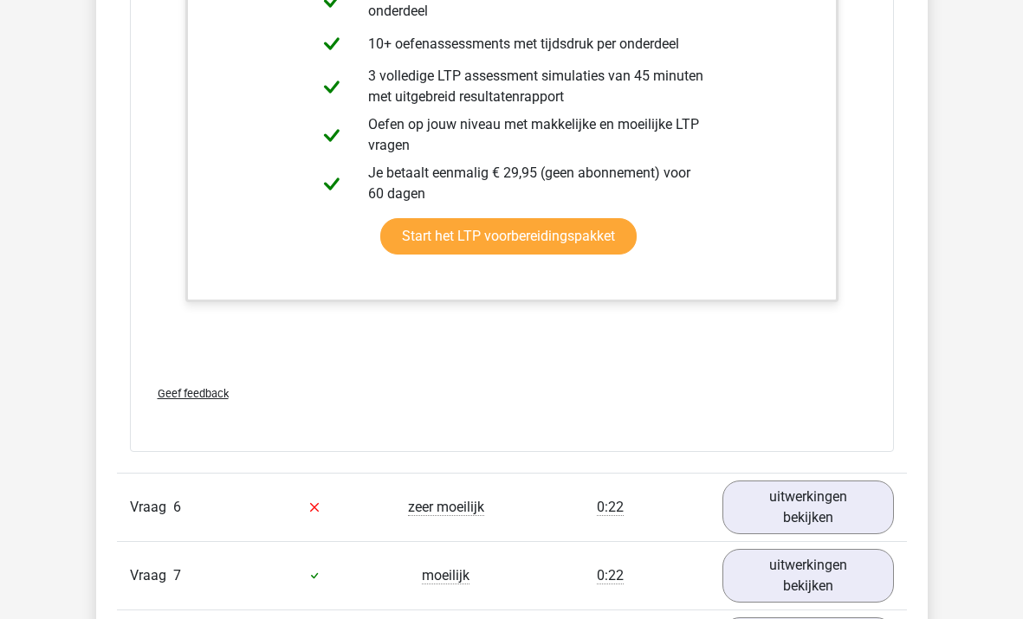
scroll to position [6774, 0]
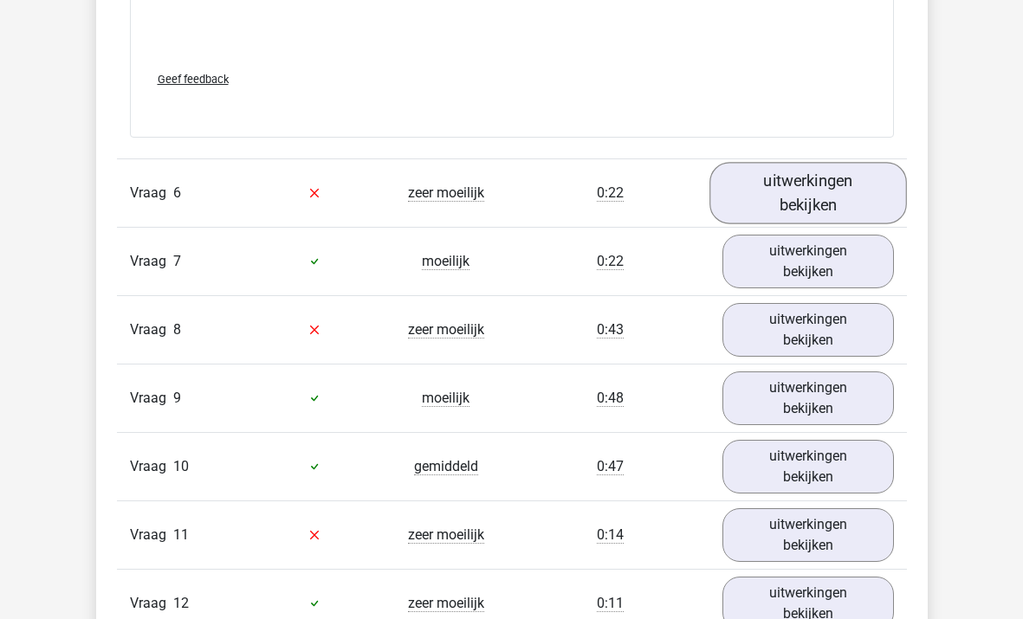
click at [774, 174] on link "uitwerkingen bekijken" at bounding box center [807, 192] width 197 height 61
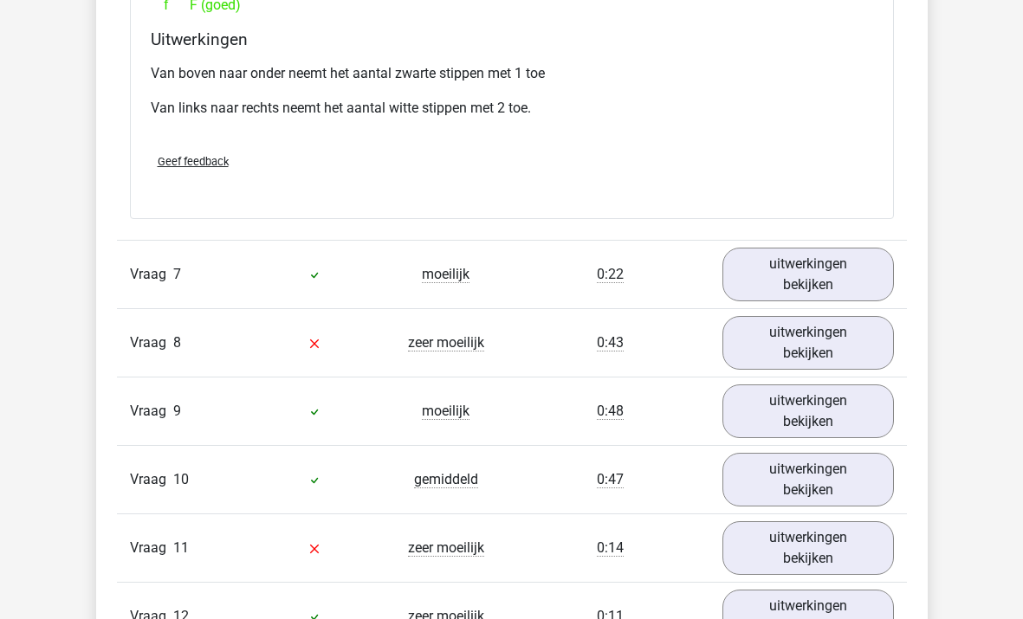
scroll to position [7623, 0]
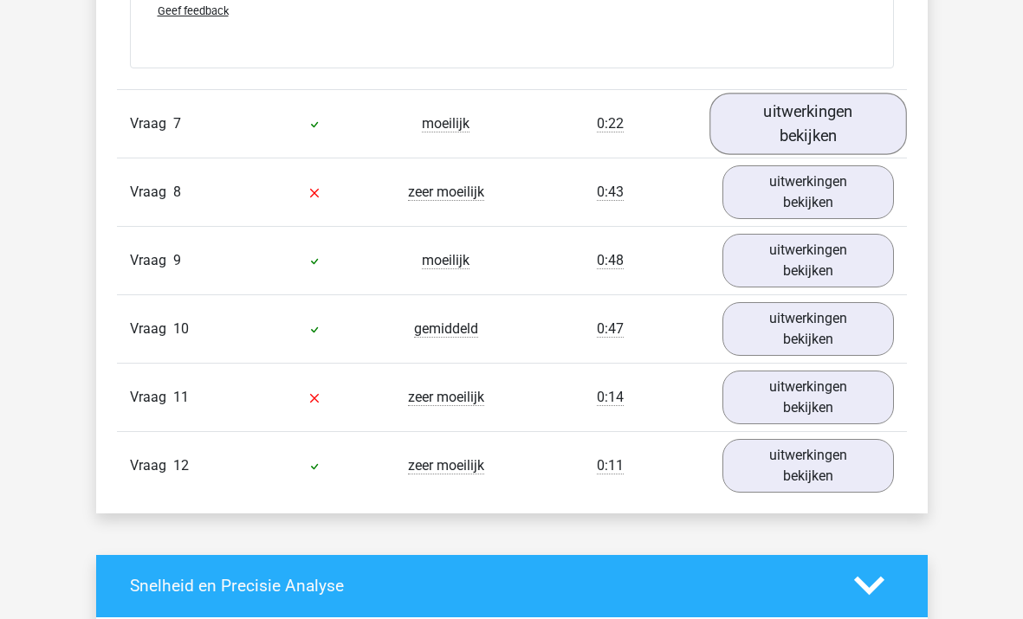
click at [782, 118] on link "uitwerkingen bekijken" at bounding box center [807, 123] width 197 height 61
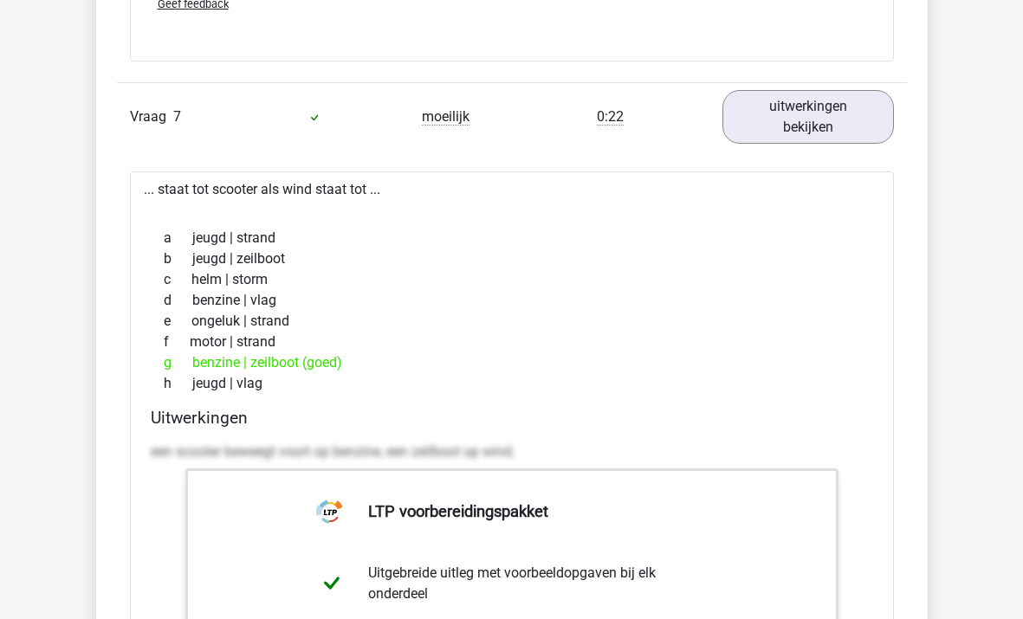
scroll to position [7634, 0]
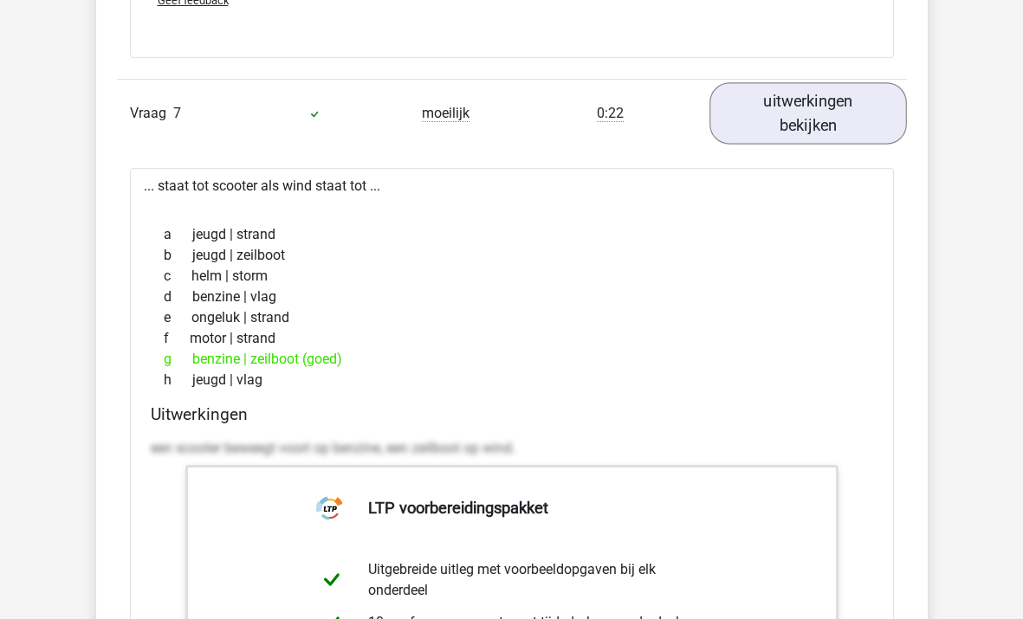
click at [775, 96] on link "uitwerkingen bekijken" at bounding box center [807, 112] width 197 height 61
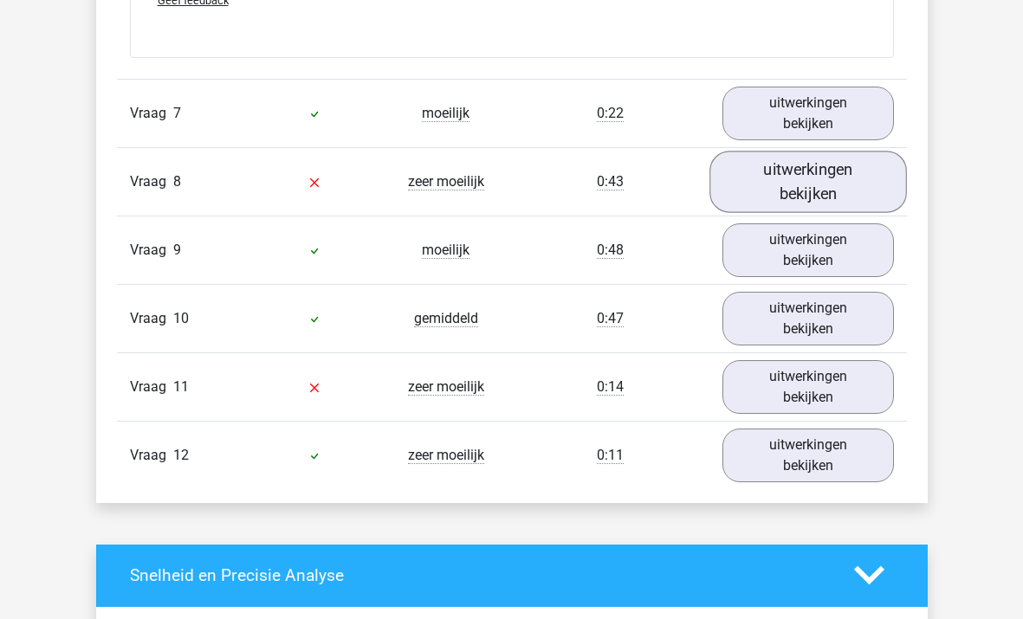
click at [784, 184] on link "uitwerkingen bekijken" at bounding box center [807, 181] width 197 height 61
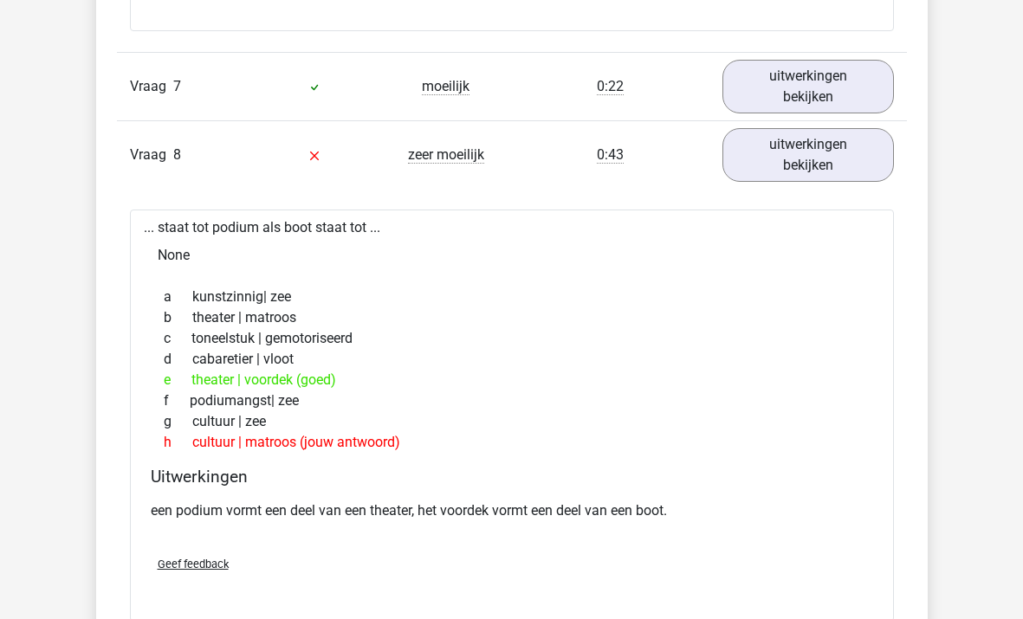
scroll to position [7664, 0]
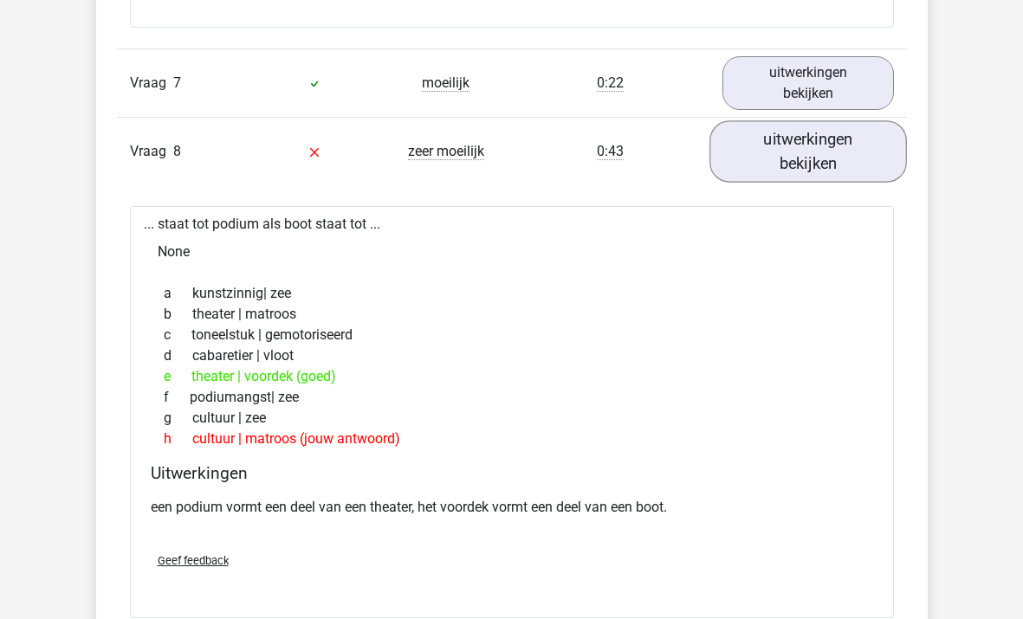
click at [833, 156] on link "uitwerkingen bekijken" at bounding box center [807, 150] width 197 height 61
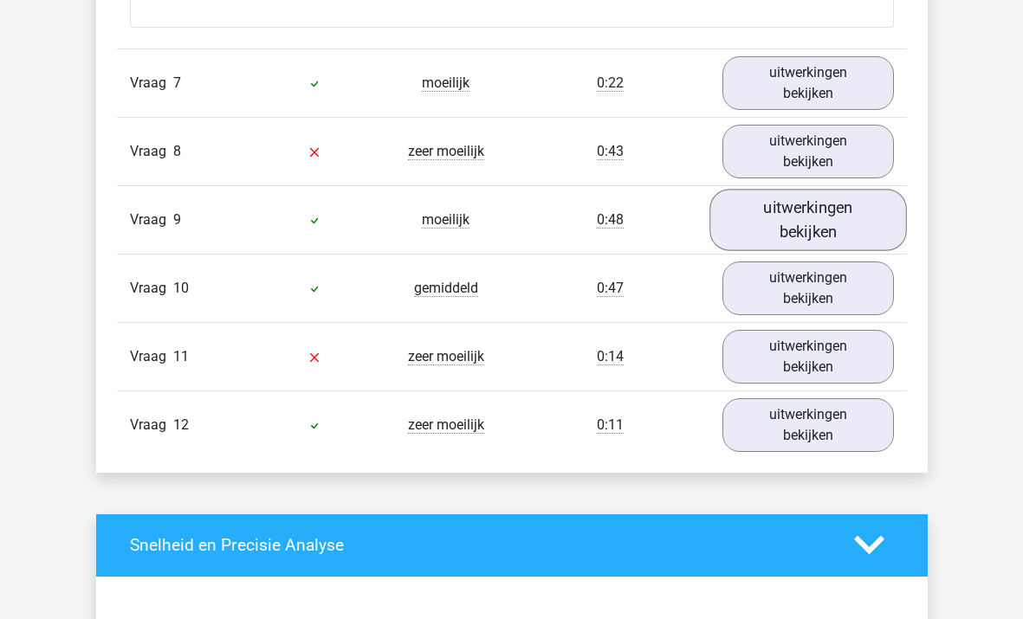
click at [824, 224] on link "uitwerkingen bekijken" at bounding box center [807, 219] width 197 height 61
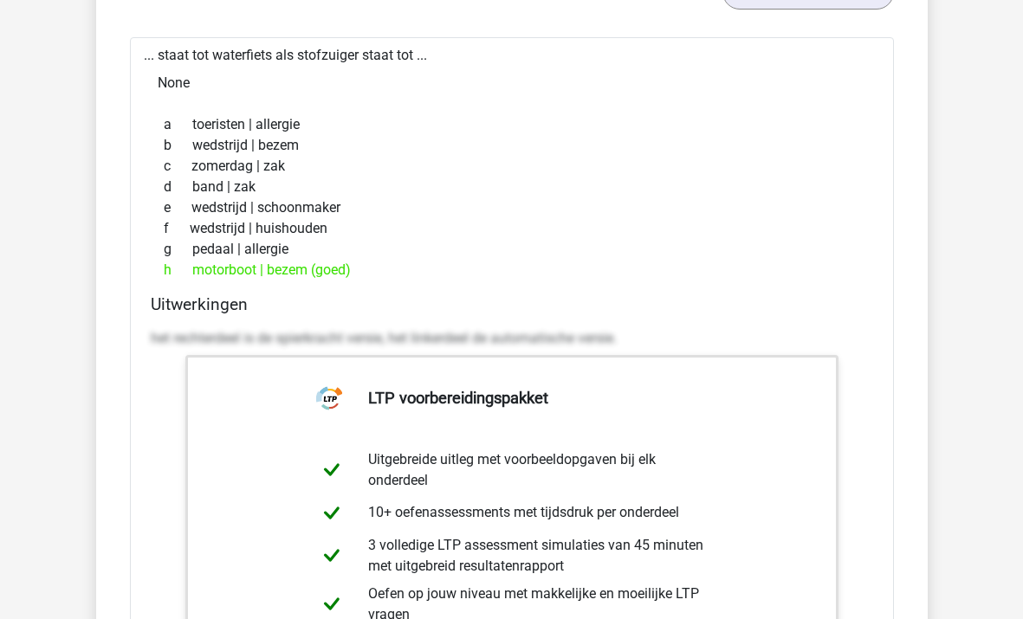
scroll to position [7724, 0]
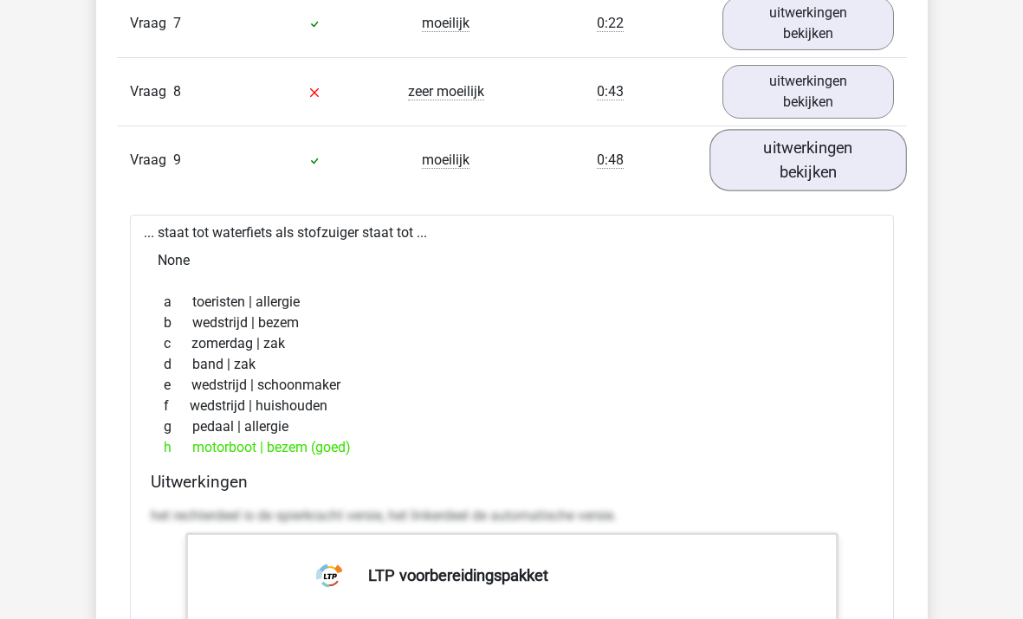
click at [792, 145] on link "uitwerkingen bekijken" at bounding box center [807, 159] width 197 height 61
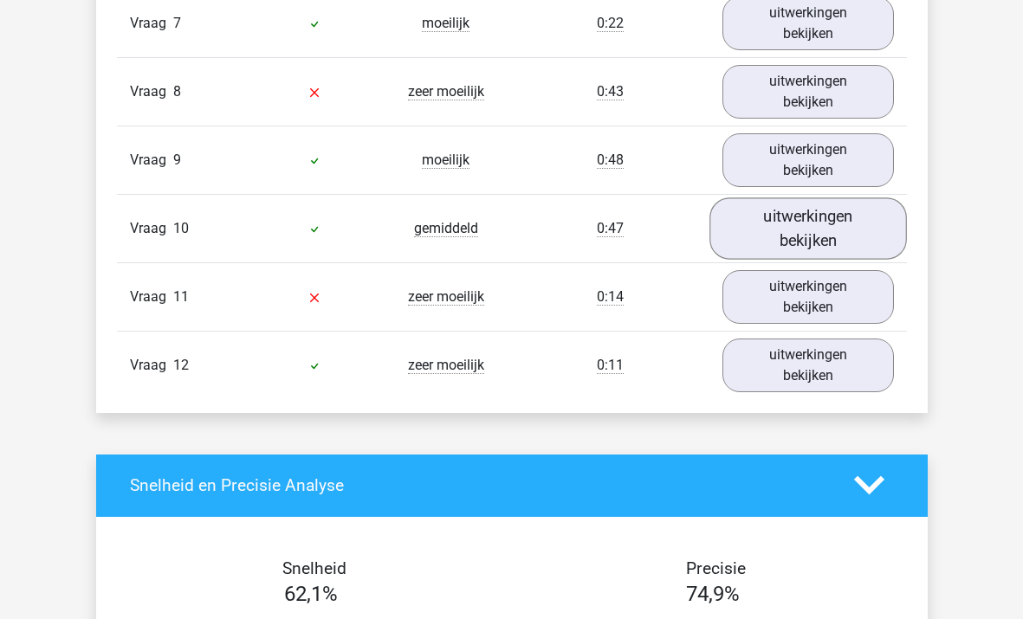
click at [797, 235] on link "uitwerkingen bekijken" at bounding box center [807, 227] width 197 height 61
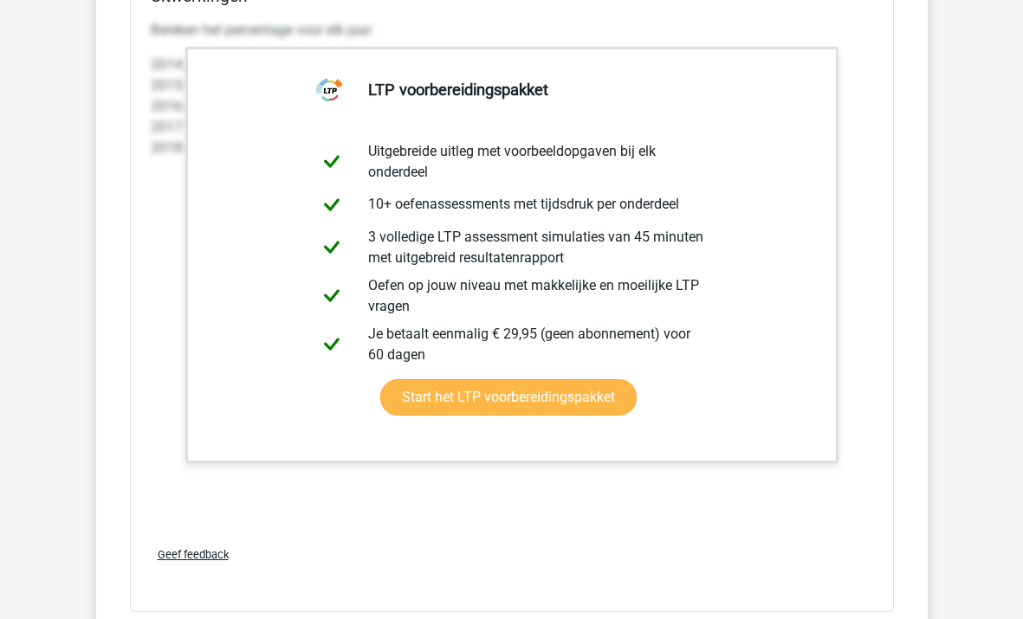
scroll to position [8623, 0]
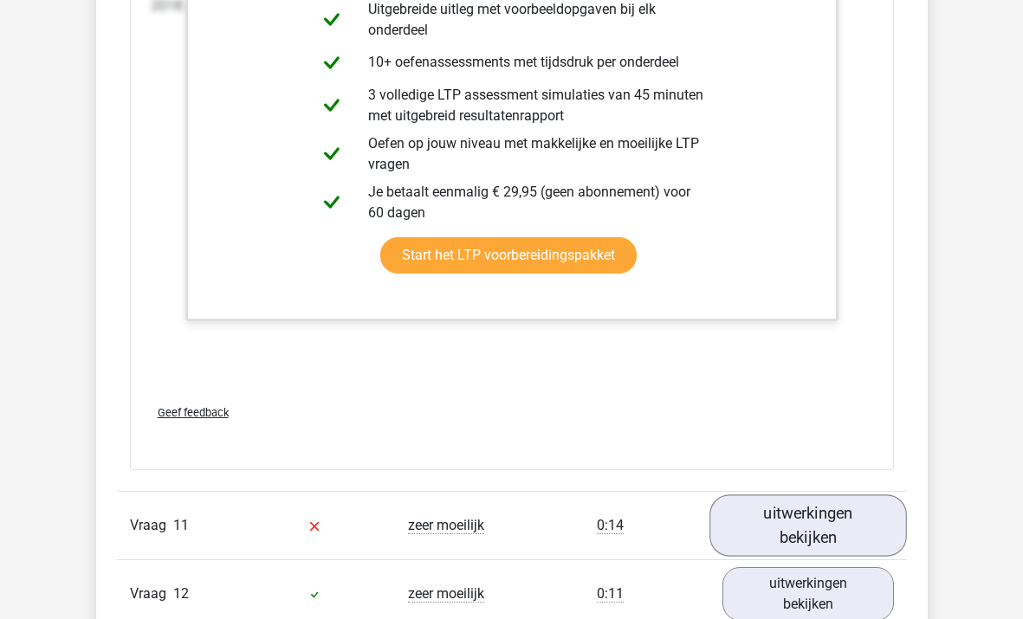
click at [811, 527] on link "uitwerkingen bekijken" at bounding box center [807, 524] width 197 height 61
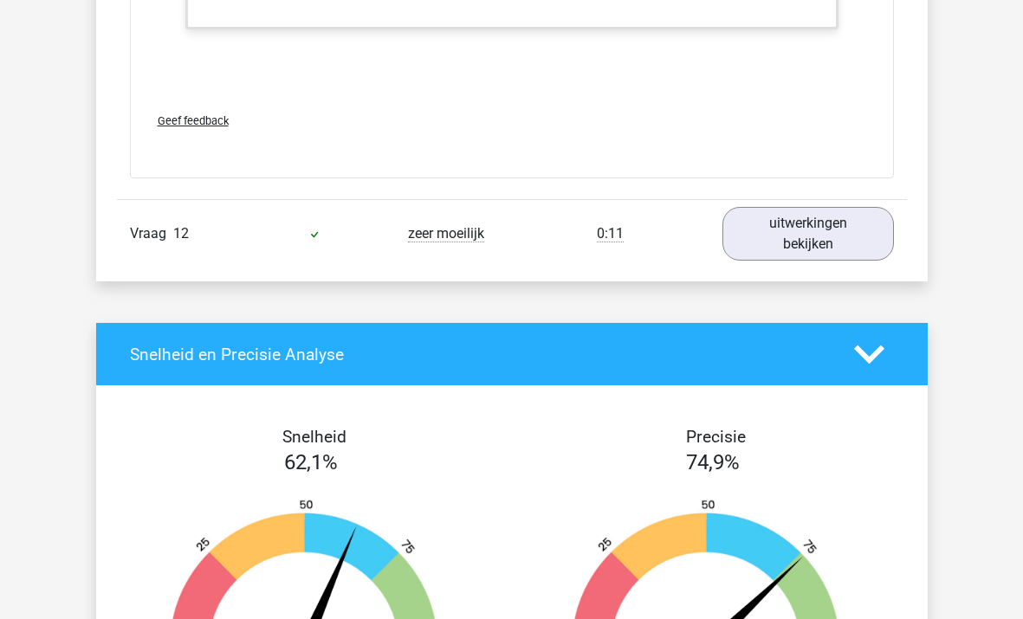
scroll to position [9947, 0]
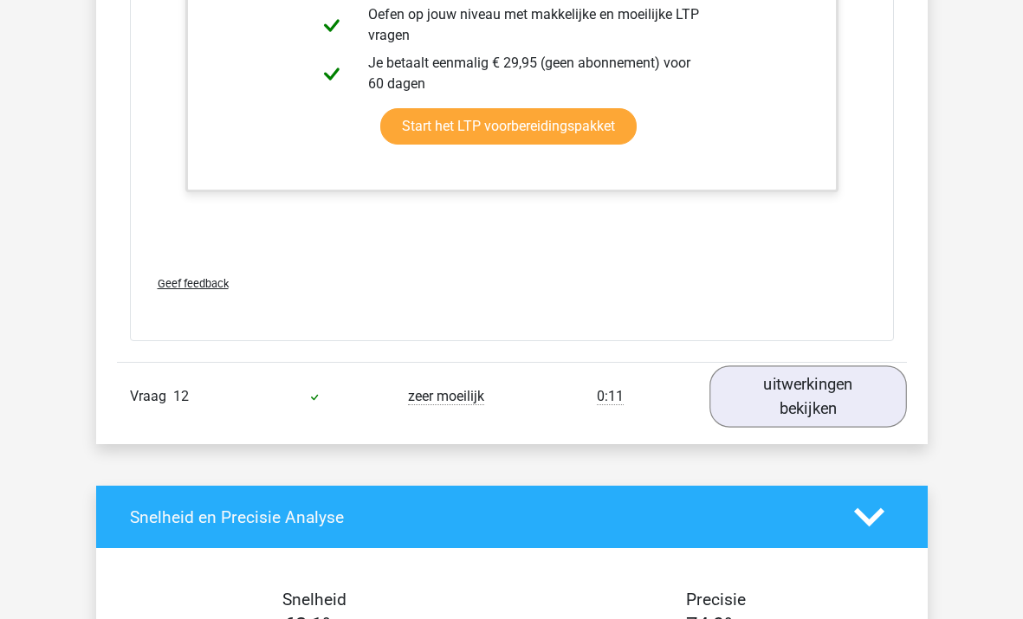
click at [783, 390] on link "uitwerkingen bekijken" at bounding box center [807, 396] width 197 height 61
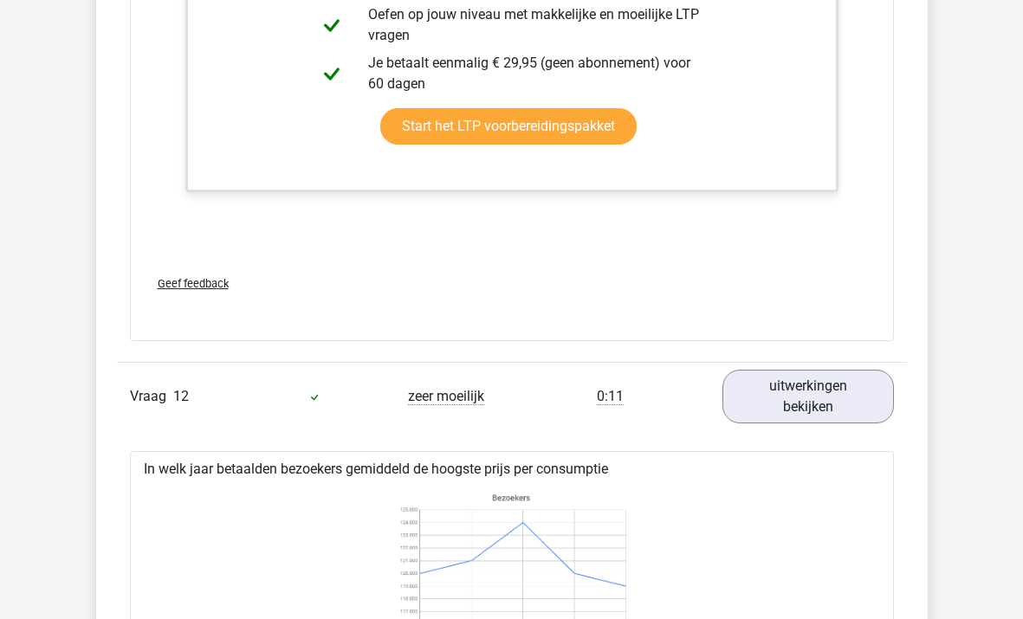
scroll to position [10407, 0]
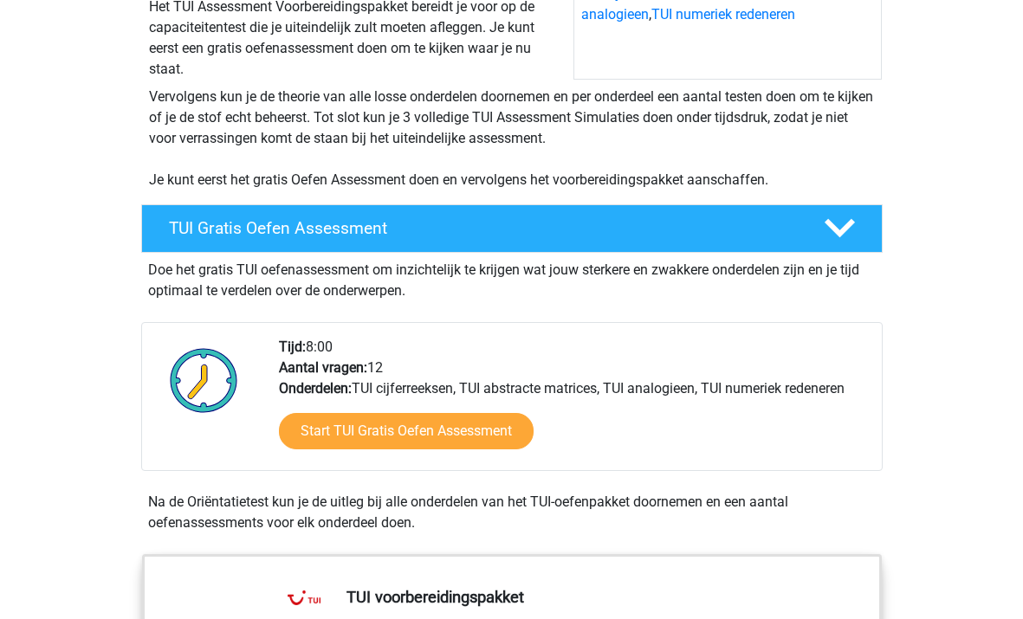
scroll to position [393, 0]
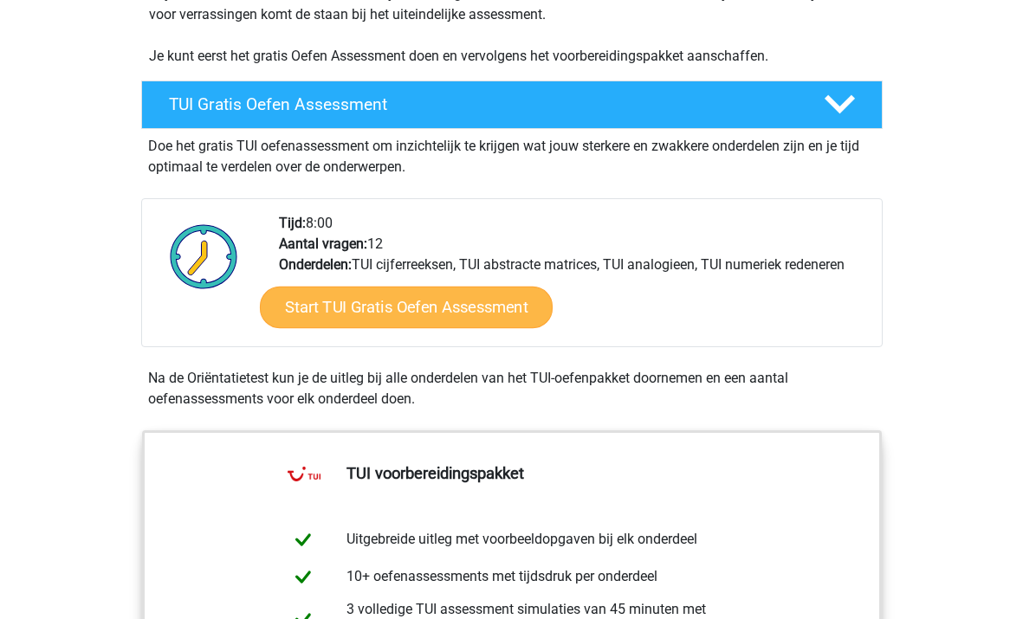
click at [370, 300] on link "Start TUI Gratis Oefen Assessment" at bounding box center [405, 308] width 293 height 42
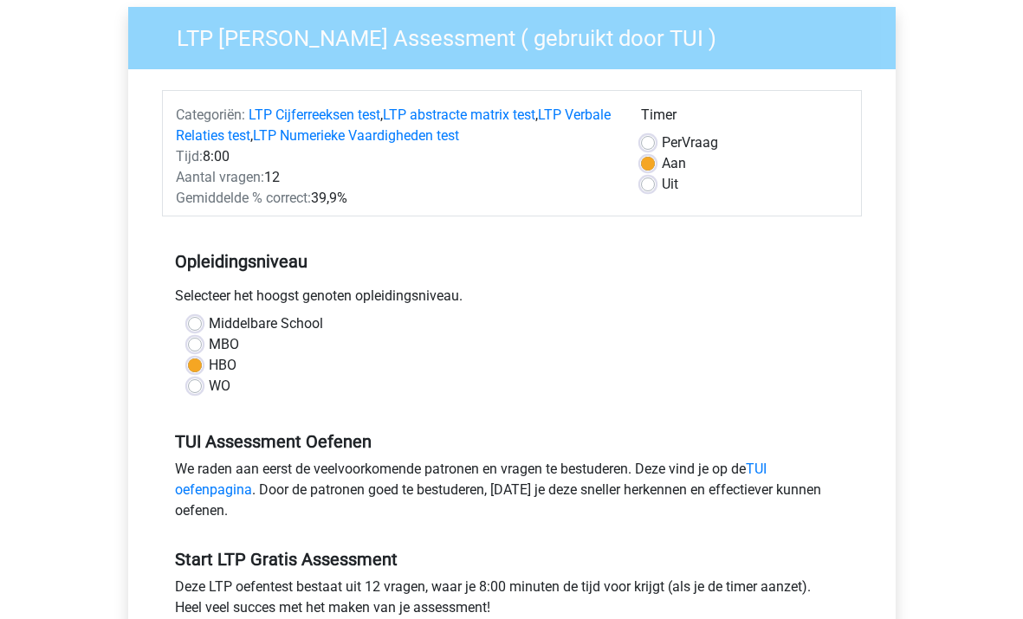
scroll to position [276, 0]
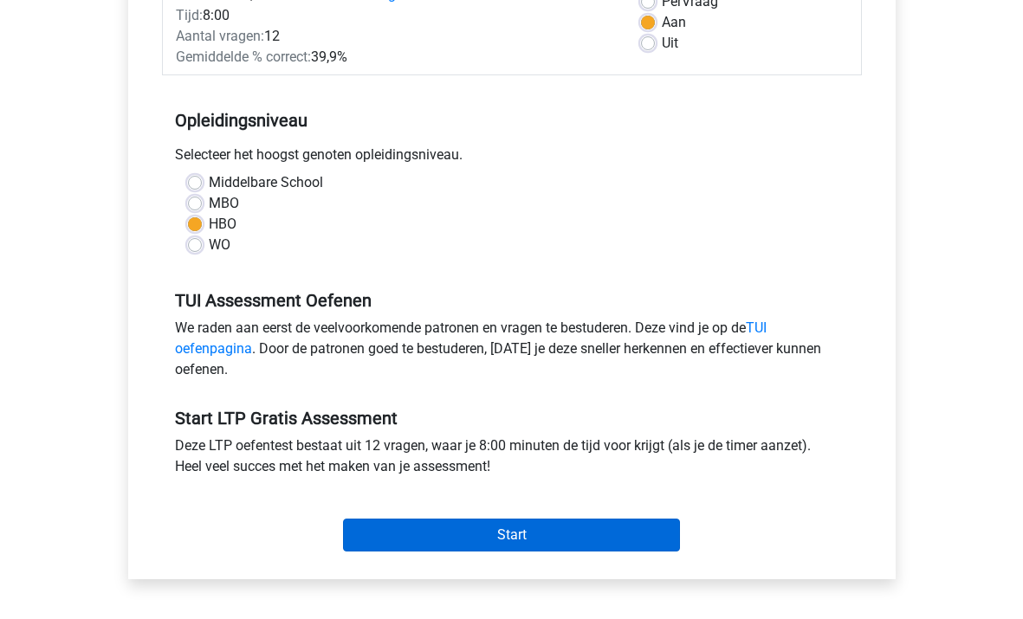
click at [470, 527] on input "Start" at bounding box center [511, 535] width 337 height 33
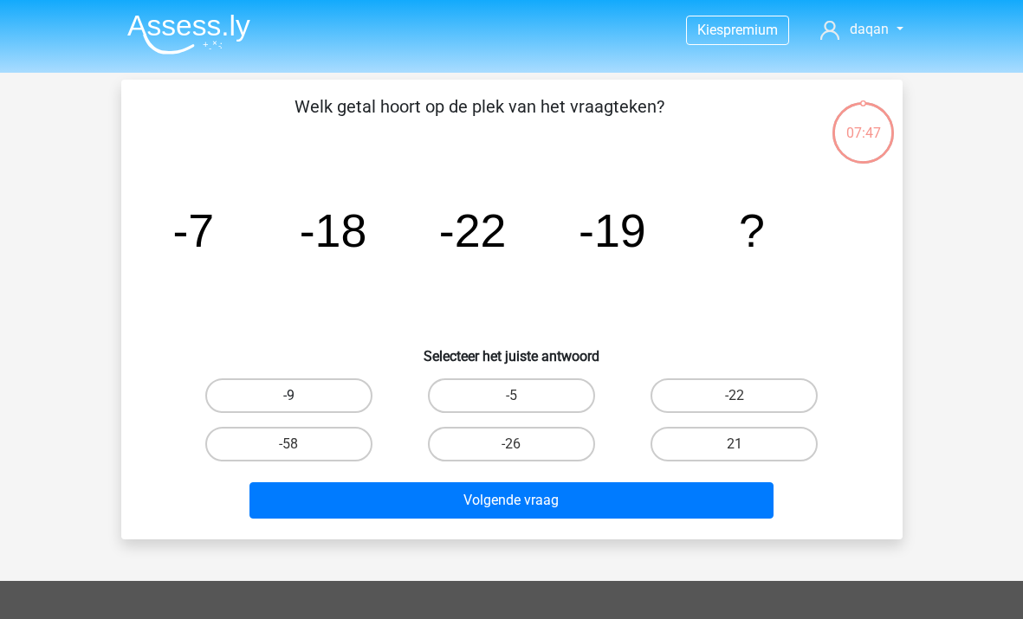
click at [313, 395] on label "-9" at bounding box center [288, 395] width 167 height 35
click at [300, 396] on input "-9" at bounding box center [293, 401] width 11 height 11
radio input "true"
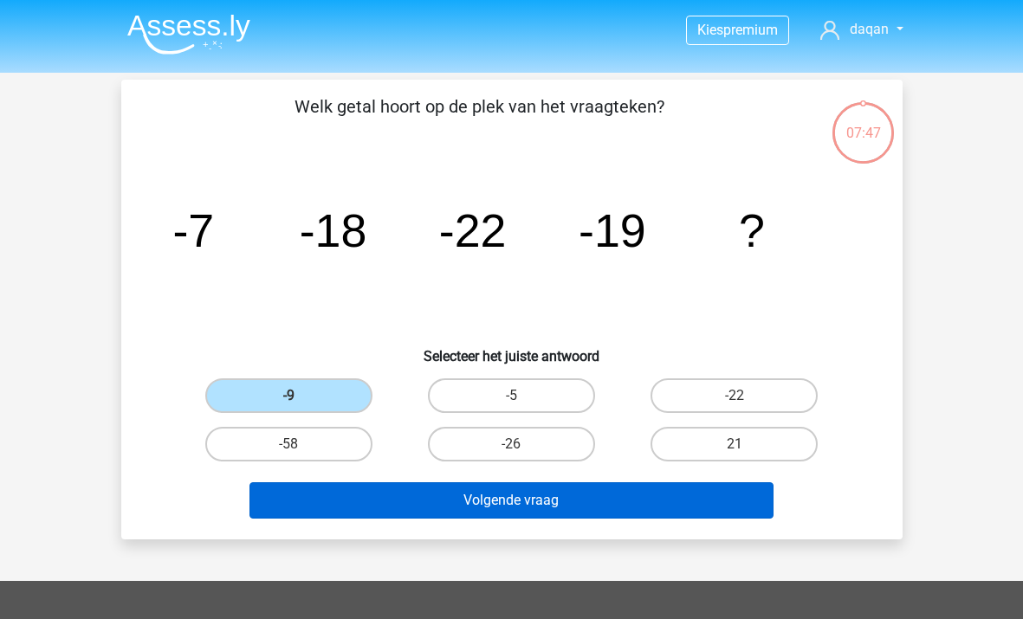
click at [476, 508] on button "Volgende vraag" at bounding box center [511, 500] width 524 height 36
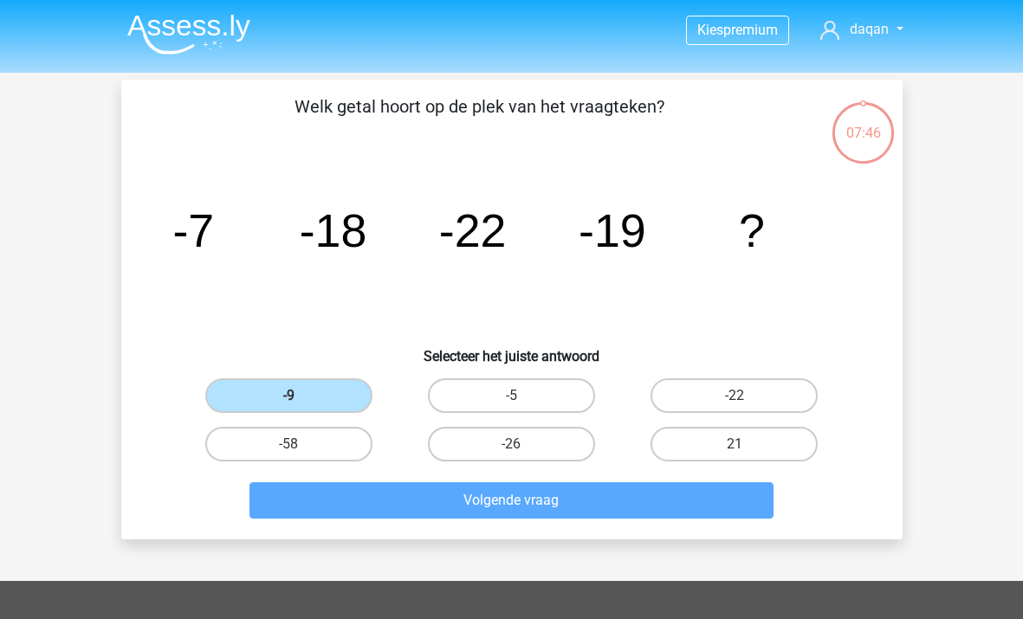
scroll to position [80, 0]
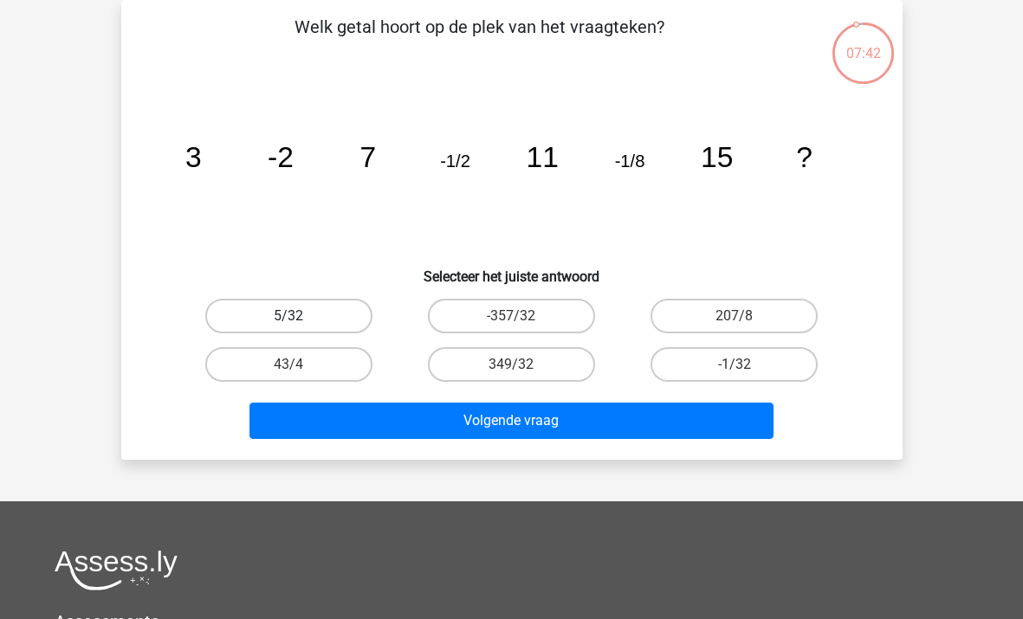
click at [303, 311] on label "5/32" at bounding box center [288, 316] width 167 height 35
click at [300, 316] on input "5/32" at bounding box center [293, 321] width 11 height 11
radio input "true"
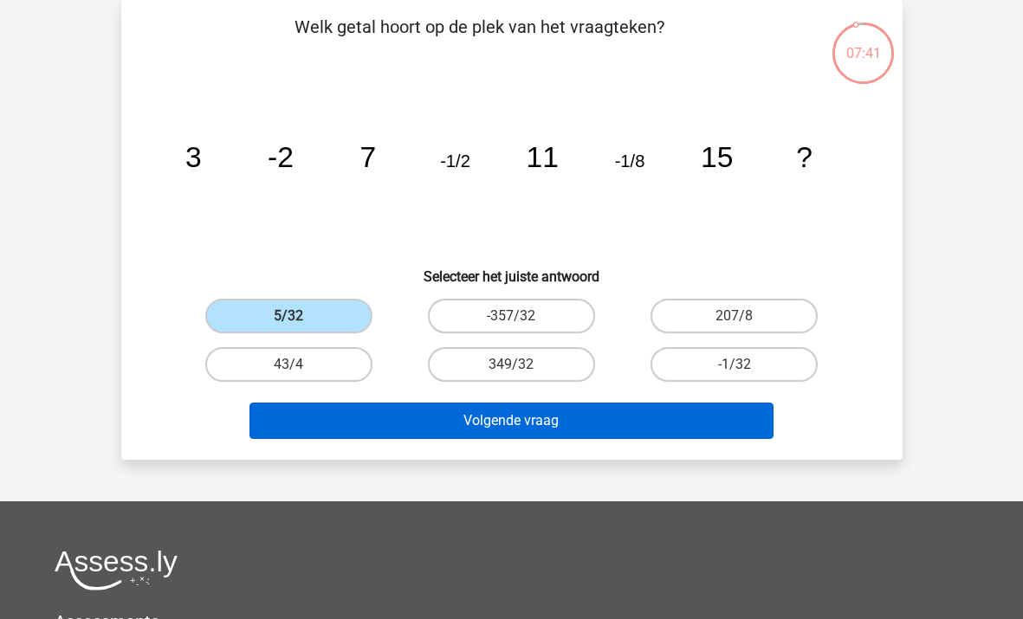
click at [436, 426] on button "Volgende vraag" at bounding box center [511, 421] width 524 height 36
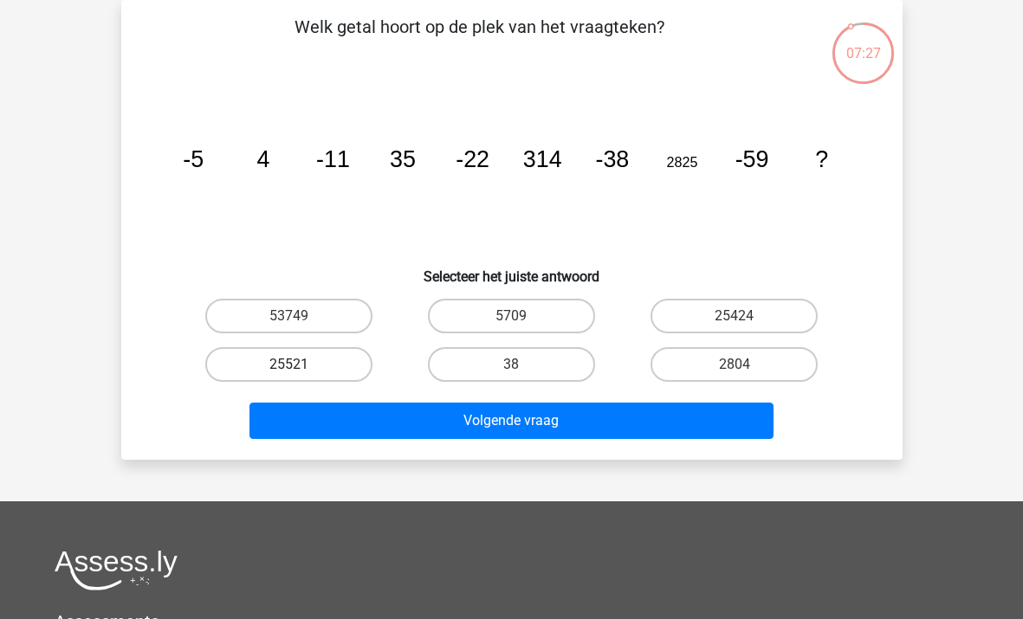
click at [308, 361] on label "25521" at bounding box center [288, 364] width 167 height 35
click at [300, 365] on input "25521" at bounding box center [293, 370] width 11 height 11
radio input "true"
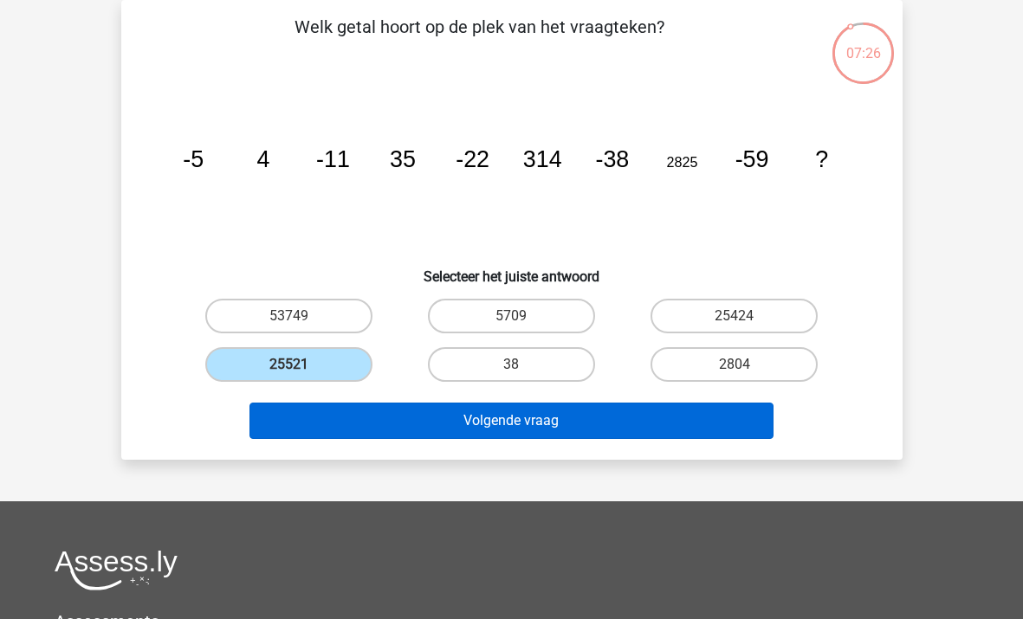
click at [456, 422] on button "Volgende vraag" at bounding box center [511, 421] width 524 height 36
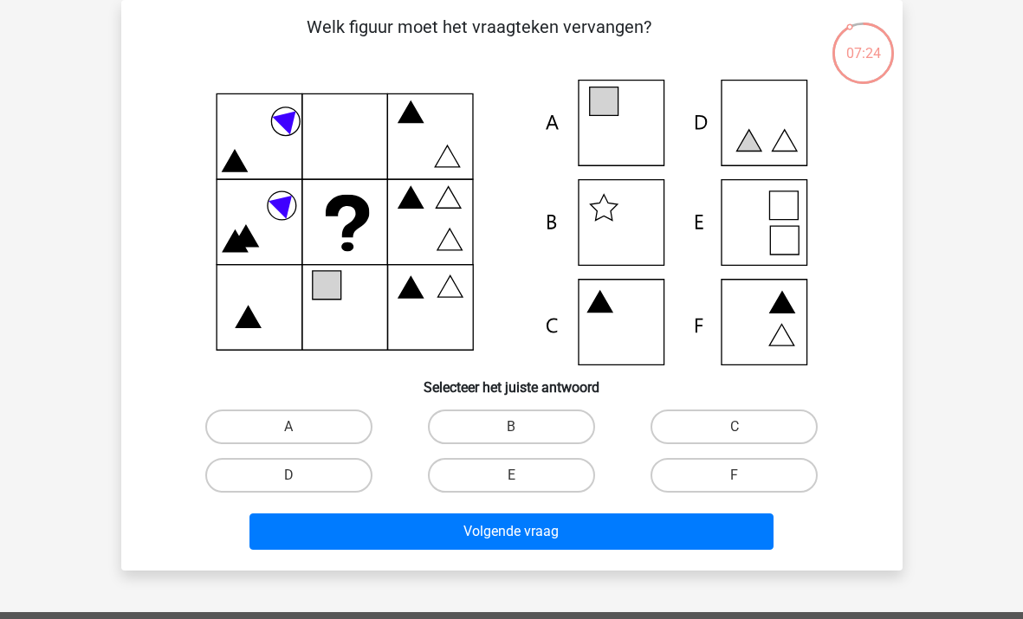
click at [623, 118] on icon at bounding box center [512, 223] width 698 height 286
click at [324, 424] on label "A" at bounding box center [288, 427] width 167 height 35
click at [300, 427] on input "A" at bounding box center [293, 432] width 11 height 11
radio input "true"
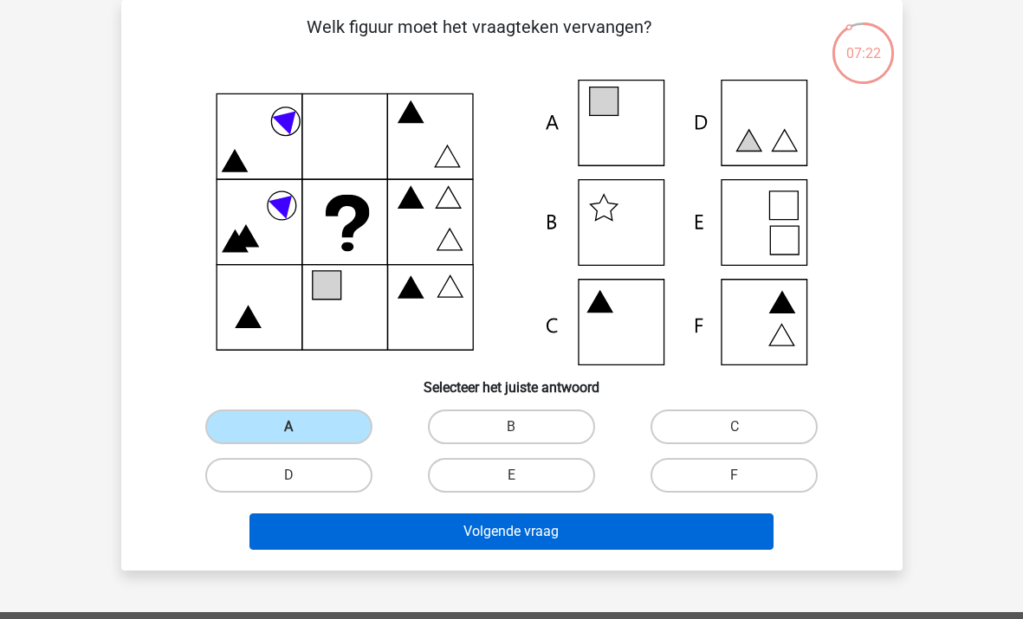
click at [468, 525] on button "Volgende vraag" at bounding box center [511, 531] width 524 height 36
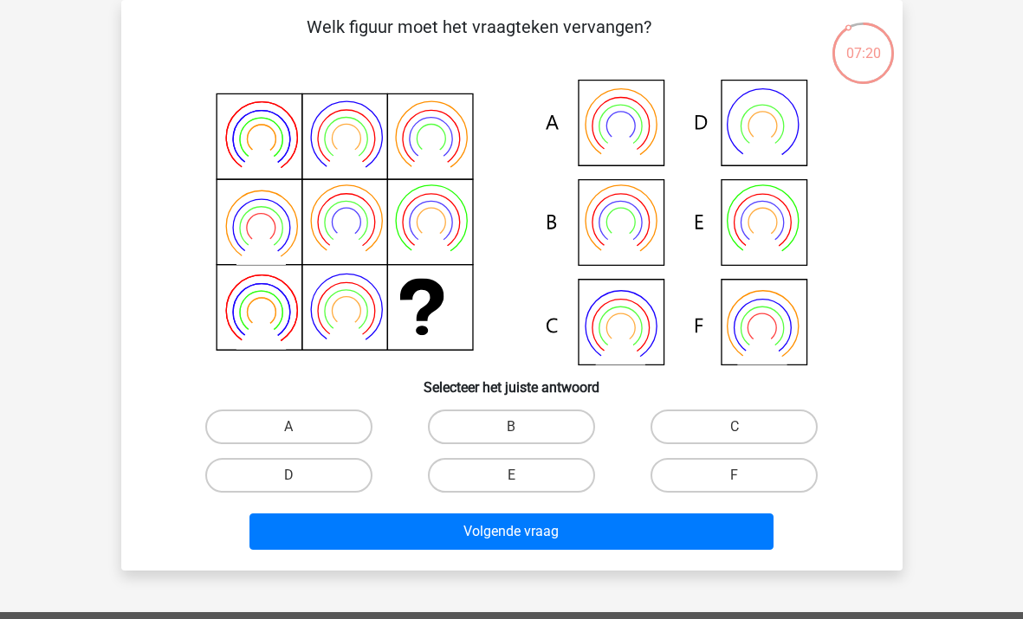
click at [759, 320] on icon at bounding box center [512, 223] width 698 height 286
click at [693, 475] on label "F" at bounding box center [733, 475] width 167 height 35
click at [734, 475] on input "F" at bounding box center [739, 480] width 11 height 11
radio input "true"
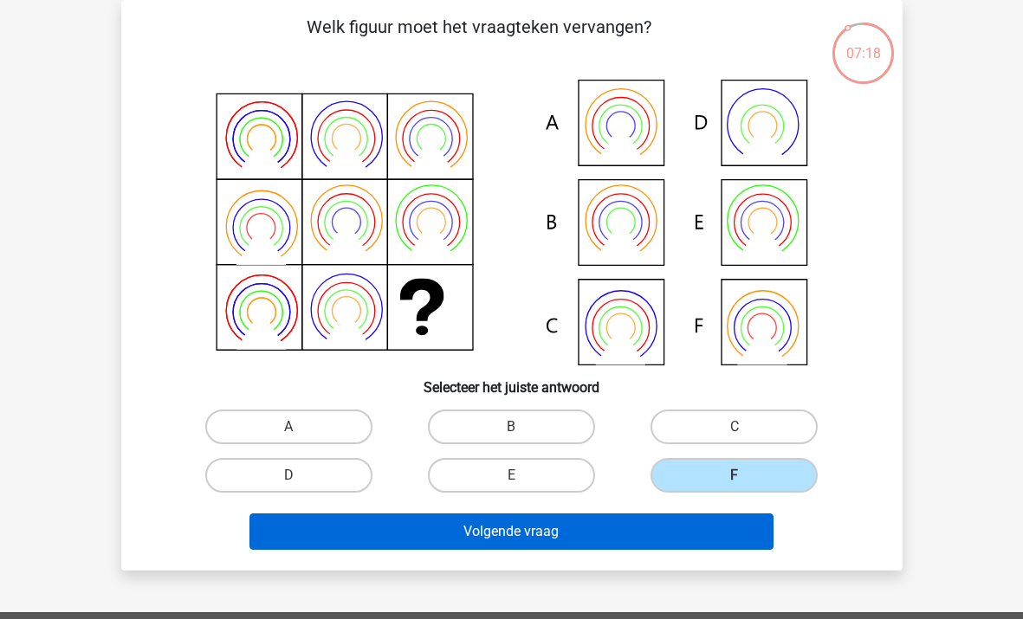
click at [662, 537] on button "Volgende vraag" at bounding box center [511, 531] width 524 height 36
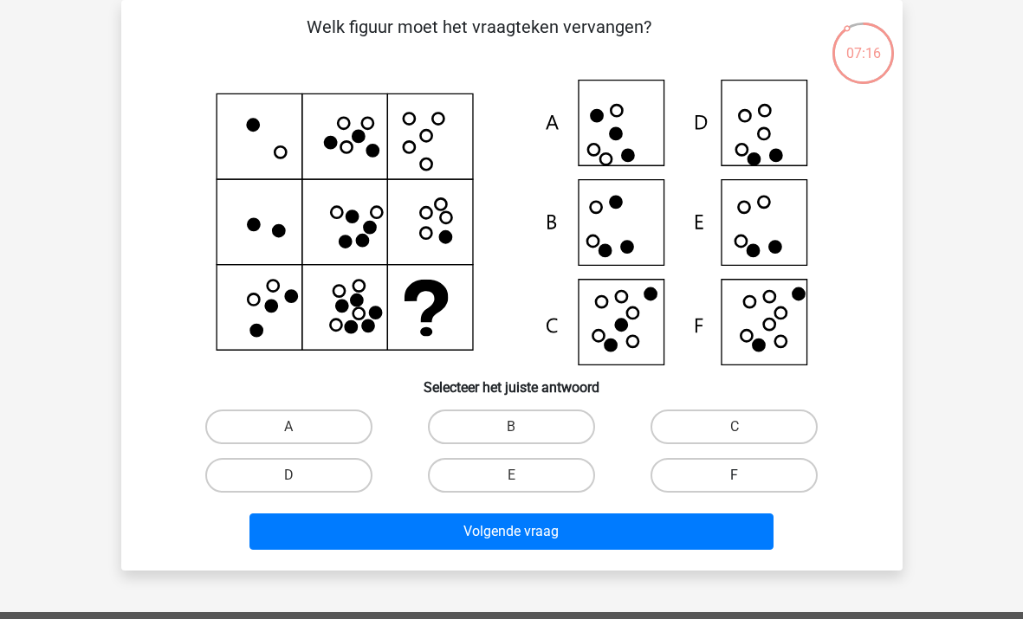
click at [733, 480] on label "F" at bounding box center [733, 475] width 167 height 35
click at [734, 480] on input "F" at bounding box center [739, 480] width 11 height 11
radio input "true"
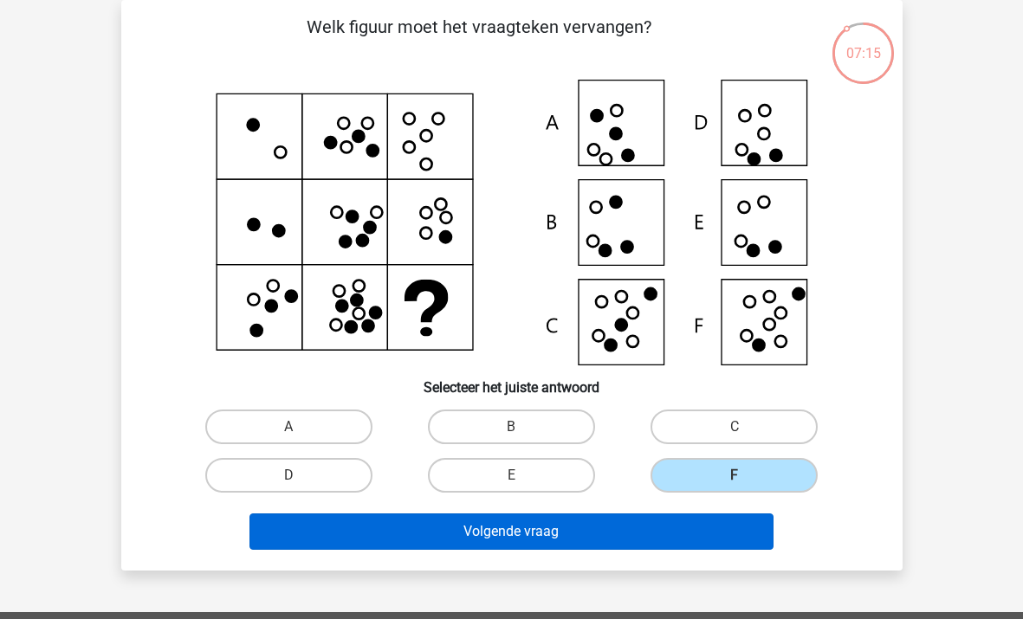
click at [680, 533] on button "Volgende vraag" at bounding box center [511, 531] width 524 height 36
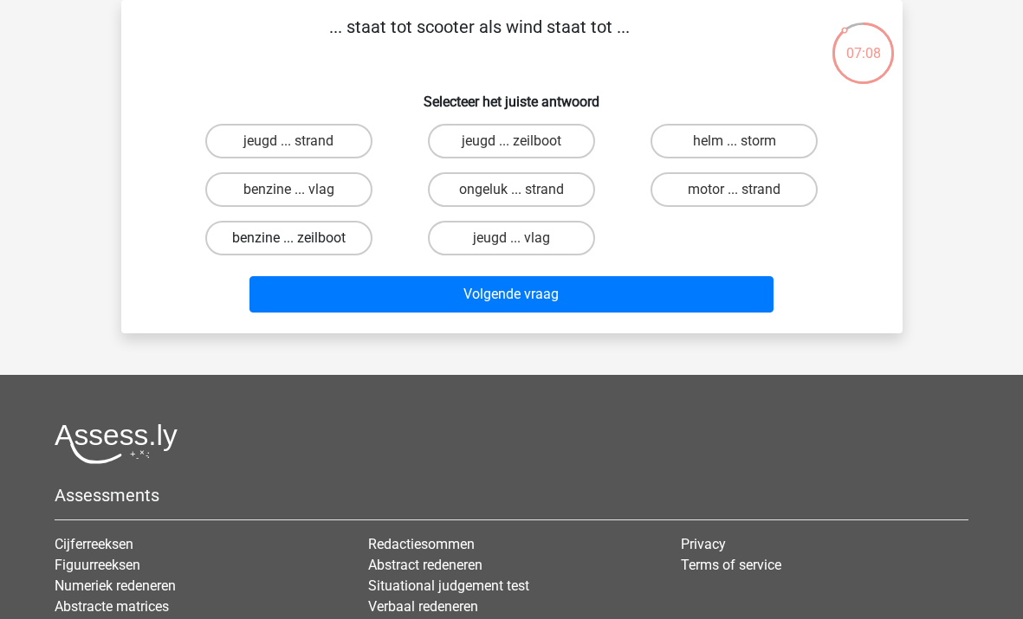
click at [318, 233] on label "benzine ... zeilboot" at bounding box center [288, 238] width 167 height 35
click at [300, 238] on input "benzine ... zeilboot" at bounding box center [293, 243] width 11 height 11
radio input "true"
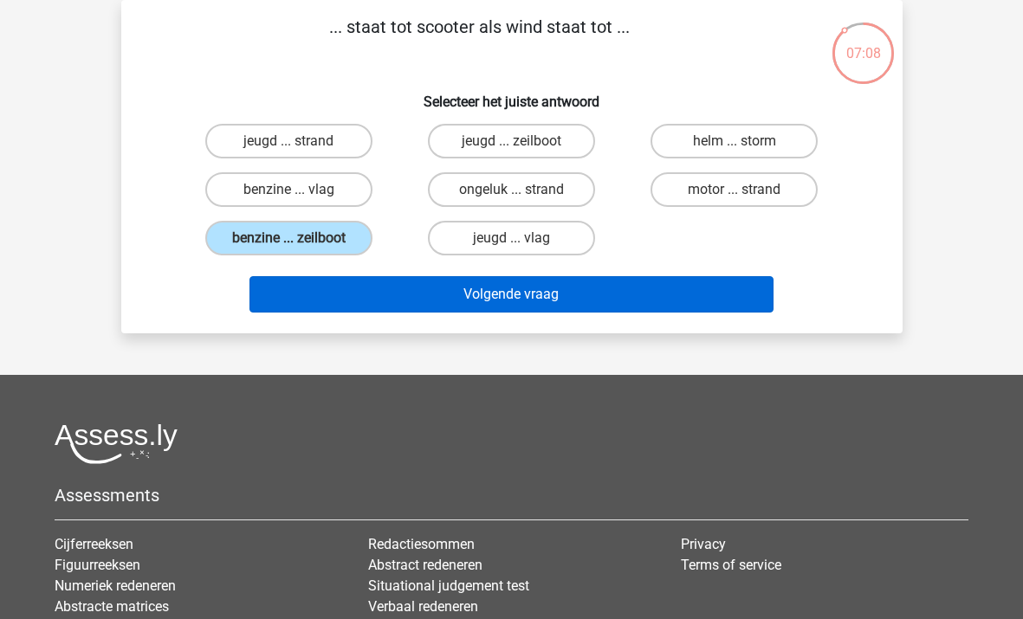
click at [495, 297] on button "Volgende vraag" at bounding box center [511, 294] width 524 height 36
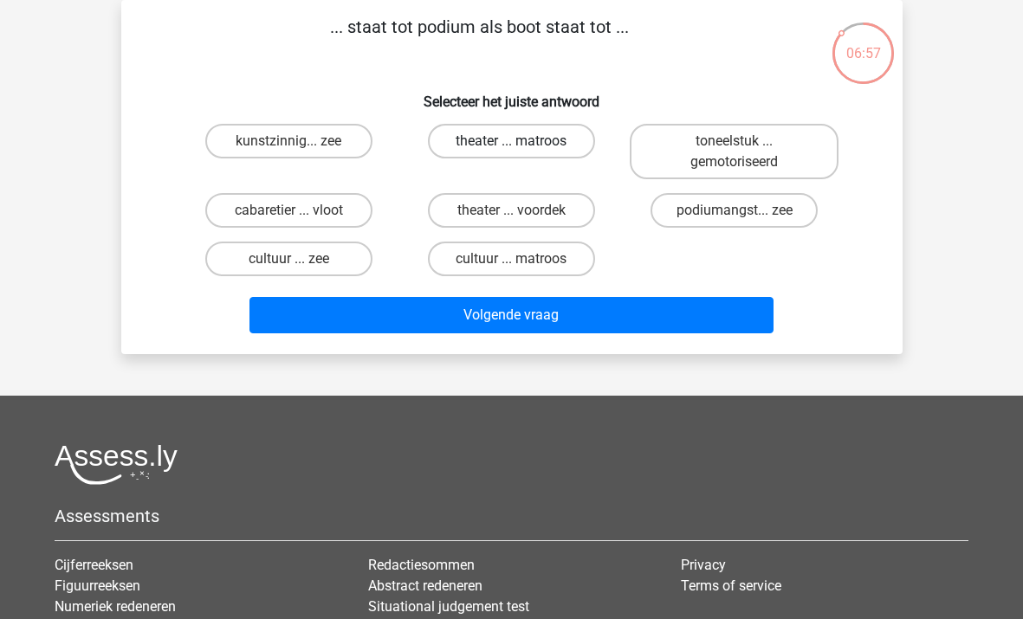
click at [488, 143] on label "theater ... matroos" at bounding box center [511, 141] width 167 height 35
click at [511, 143] on input "theater ... matroos" at bounding box center [516, 146] width 11 height 11
radio input "true"
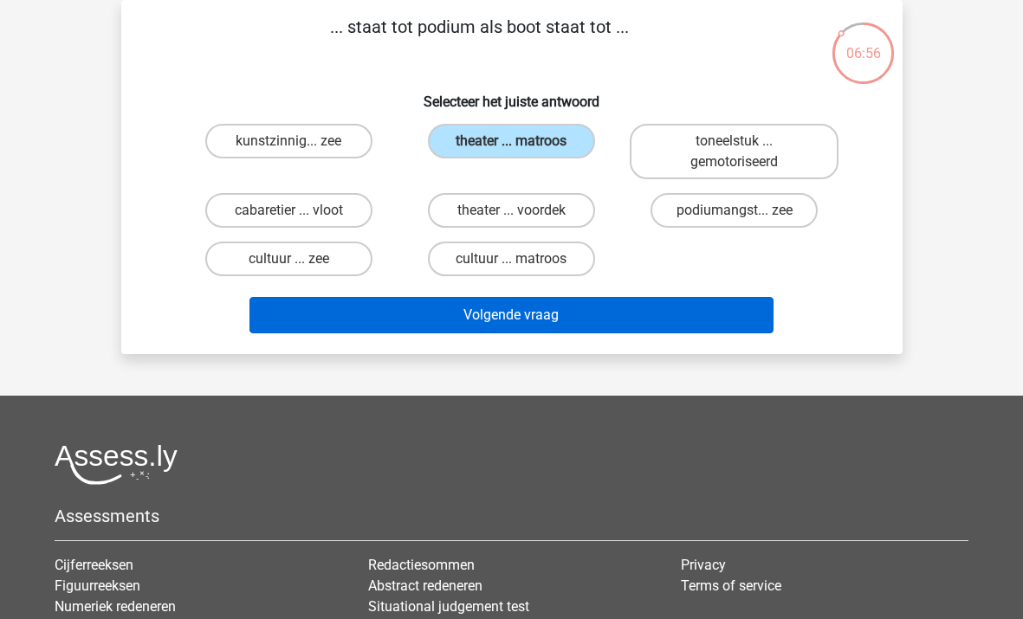
click at [505, 316] on button "Volgende vraag" at bounding box center [511, 315] width 524 height 36
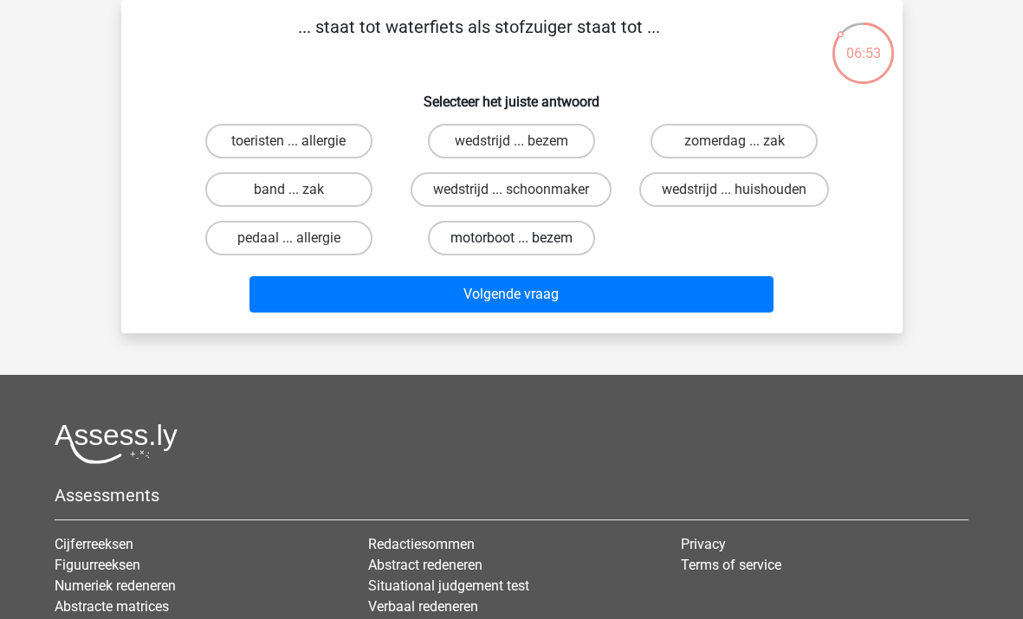
click at [504, 242] on label "motorboot ... bezem" at bounding box center [511, 238] width 167 height 35
click at [511, 242] on input "motorboot ... bezem" at bounding box center [516, 243] width 11 height 11
radio input "true"
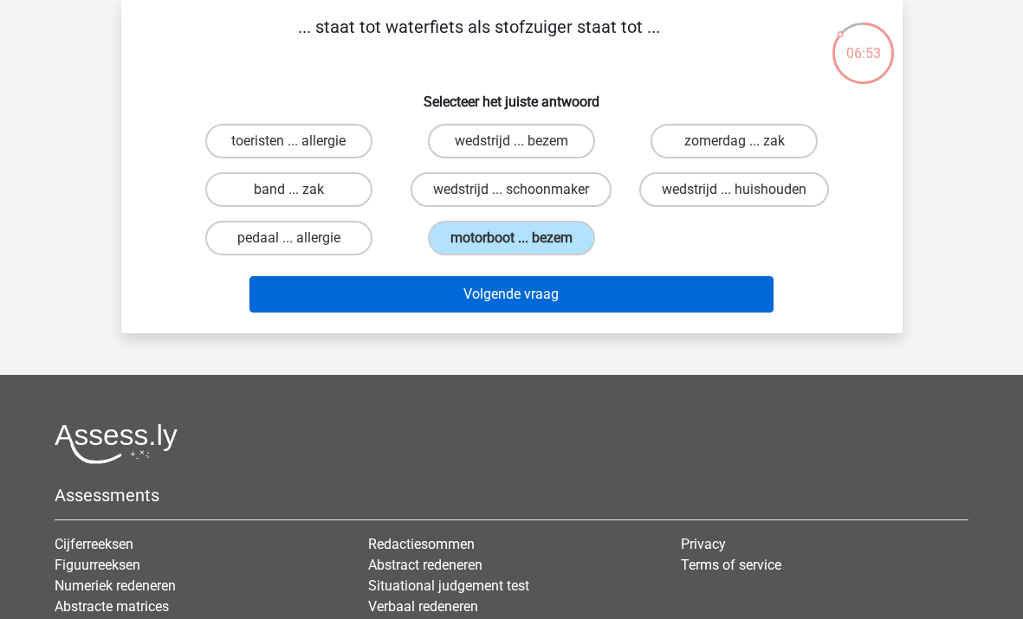
click at [520, 302] on button "Volgende vraag" at bounding box center [511, 294] width 524 height 36
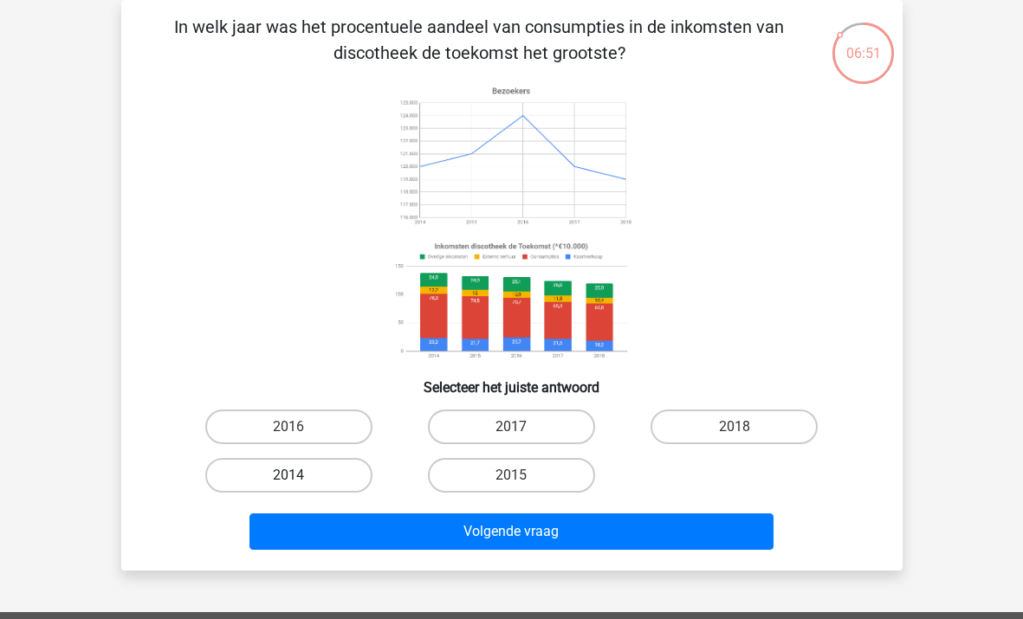
click at [329, 483] on label "2014" at bounding box center [288, 475] width 167 height 35
click at [300, 483] on input "2014" at bounding box center [293, 480] width 11 height 11
radio input "true"
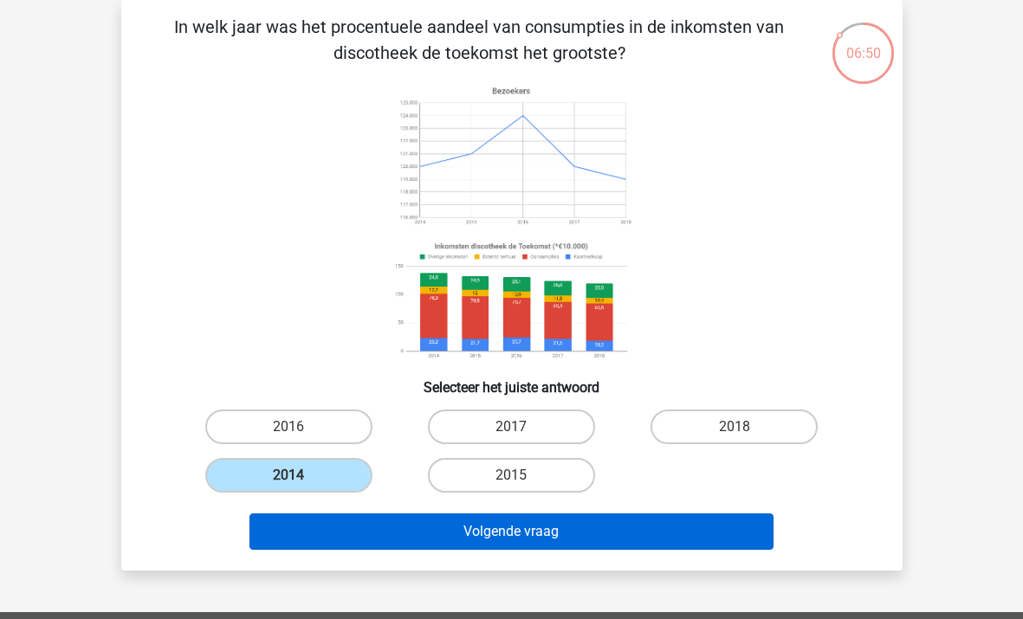
click at [407, 526] on button "Volgende vraag" at bounding box center [511, 531] width 524 height 36
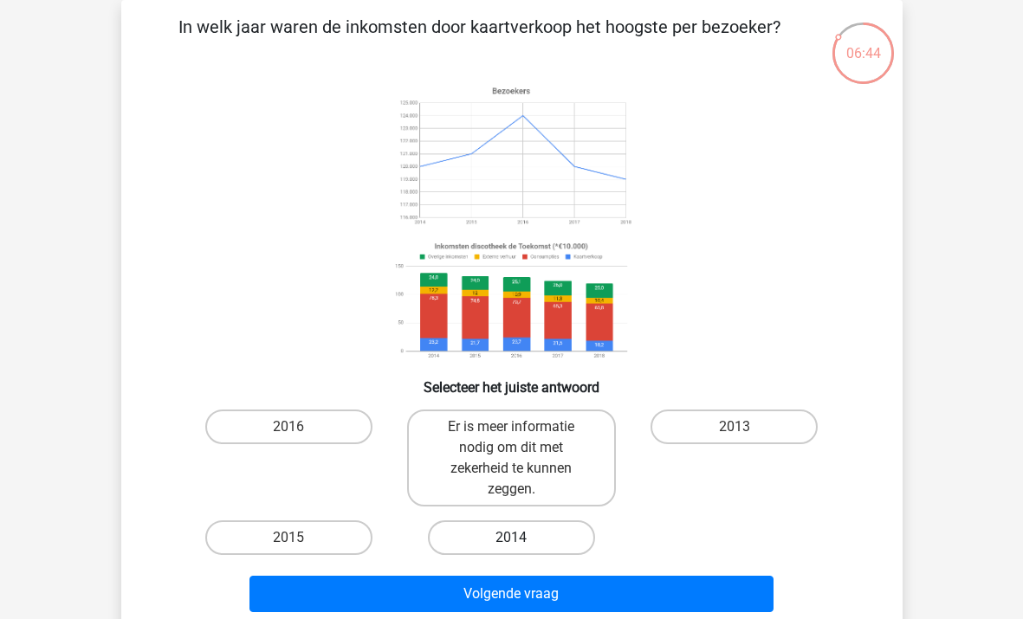
click at [507, 539] on label "2014" at bounding box center [511, 537] width 167 height 35
click at [511, 539] on input "2014" at bounding box center [516, 543] width 11 height 11
radio input "true"
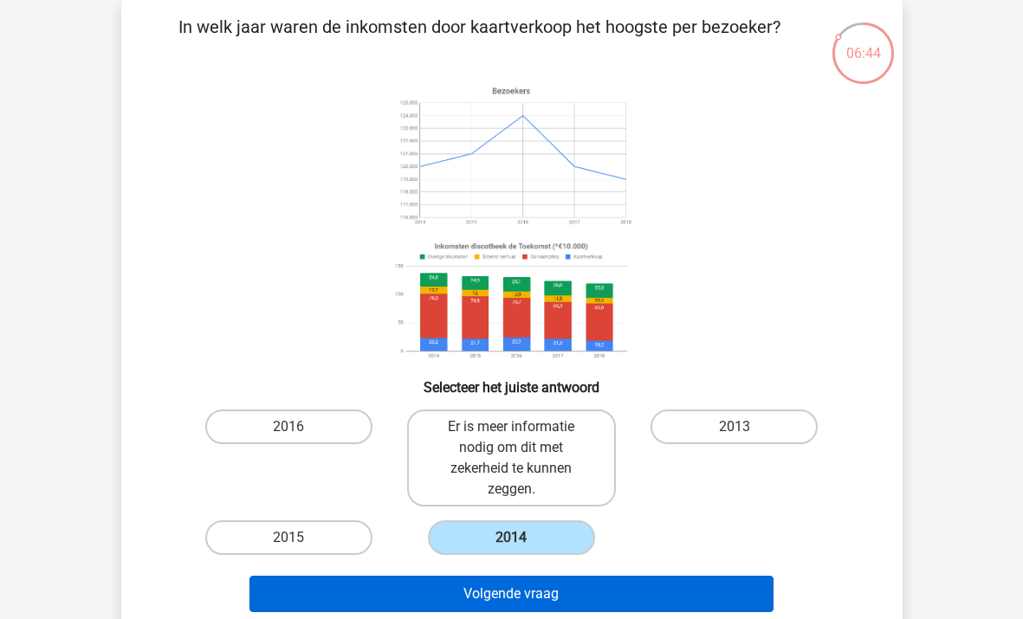
click at [520, 579] on button "Volgende vraag" at bounding box center [511, 594] width 524 height 36
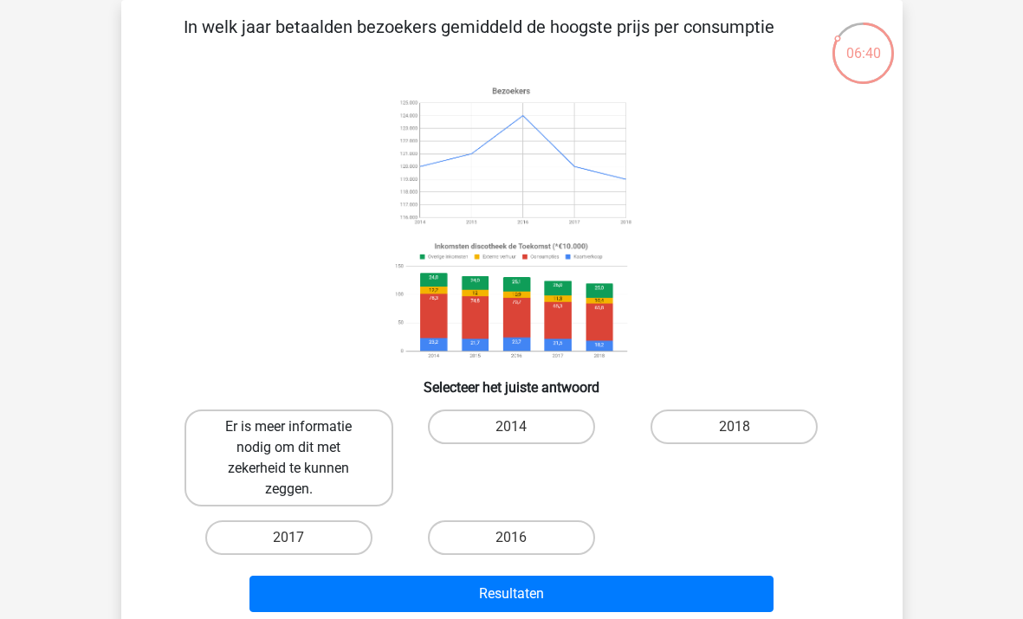
click at [350, 449] on label "Er is meer informatie nodig om dit met zekerheid te kunnen zeggen." at bounding box center [288, 458] width 209 height 97
click at [300, 438] on input "Er is meer informatie nodig om dit met zekerheid te kunnen zeggen." at bounding box center [293, 432] width 11 height 11
radio input "true"
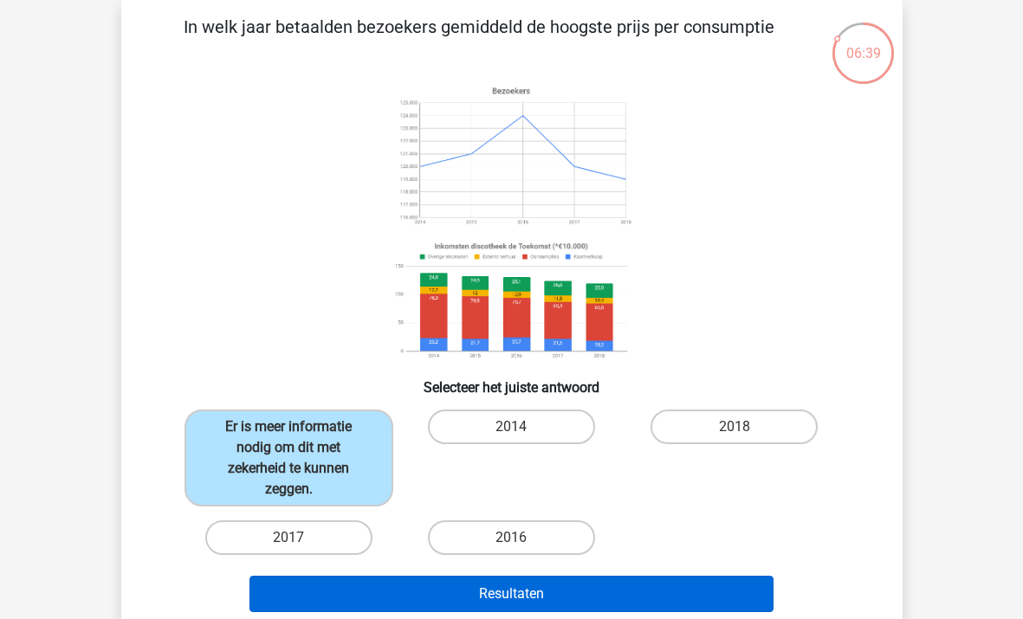
click at [521, 594] on button "Resultaten" at bounding box center [511, 594] width 524 height 36
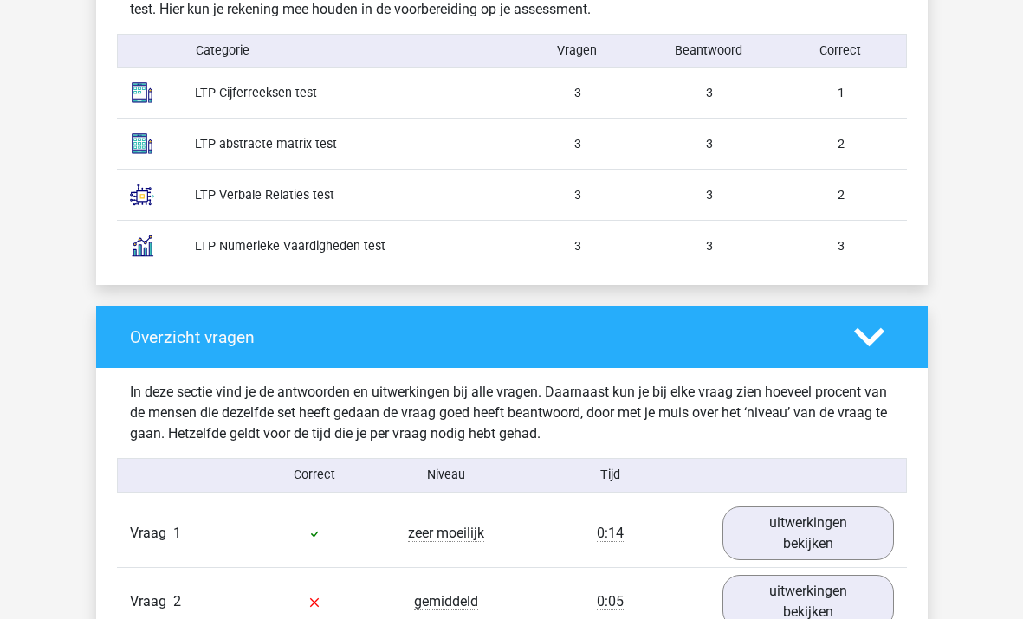
scroll to position [1580, 0]
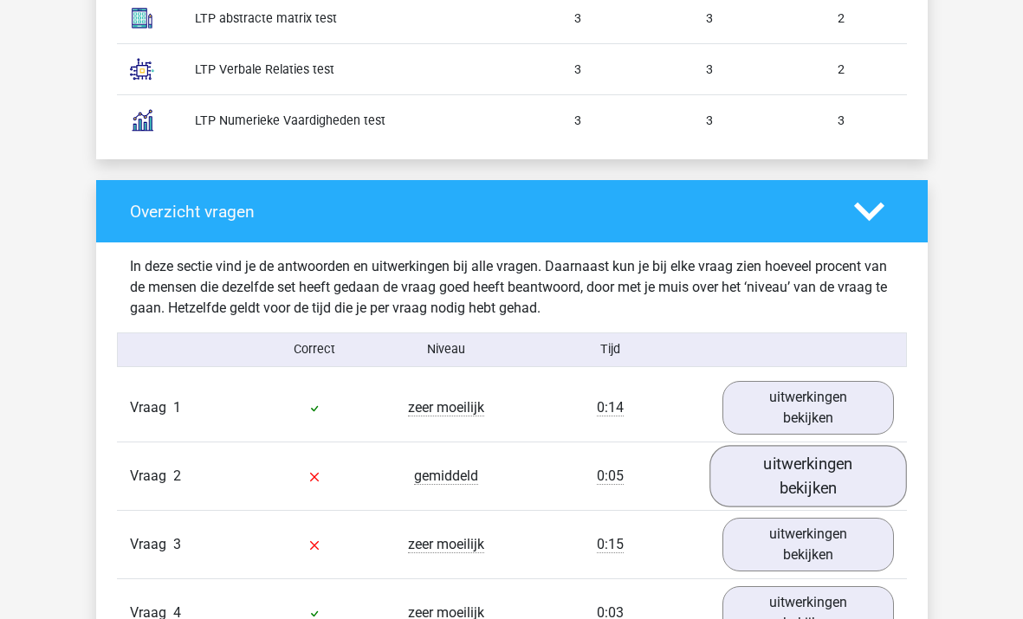
click at [813, 476] on link "uitwerkingen bekijken" at bounding box center [807, 475] width 197 height 61
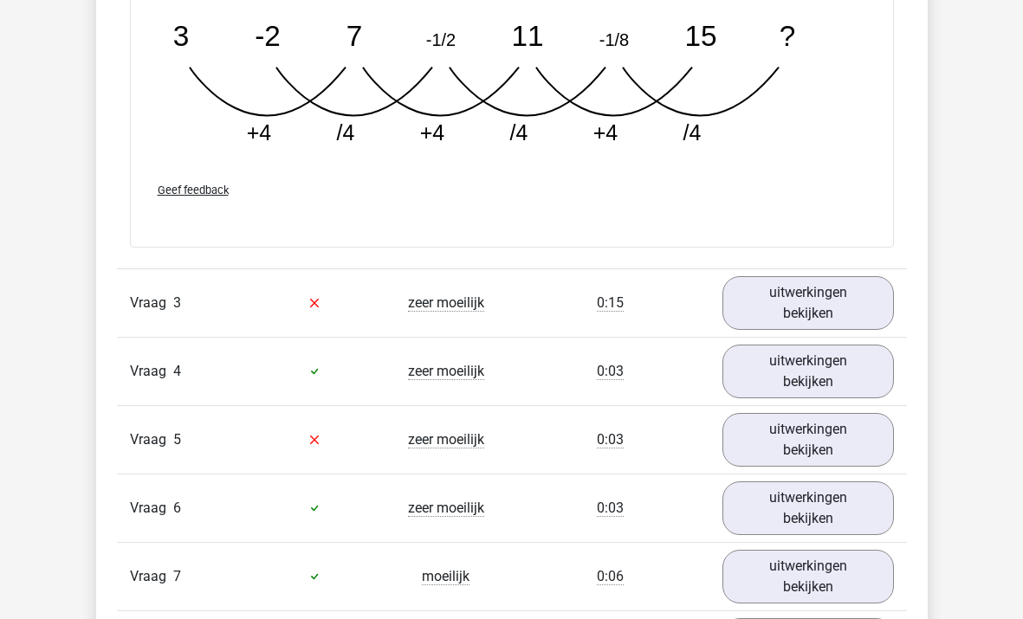
scroll to position [2696, 0]
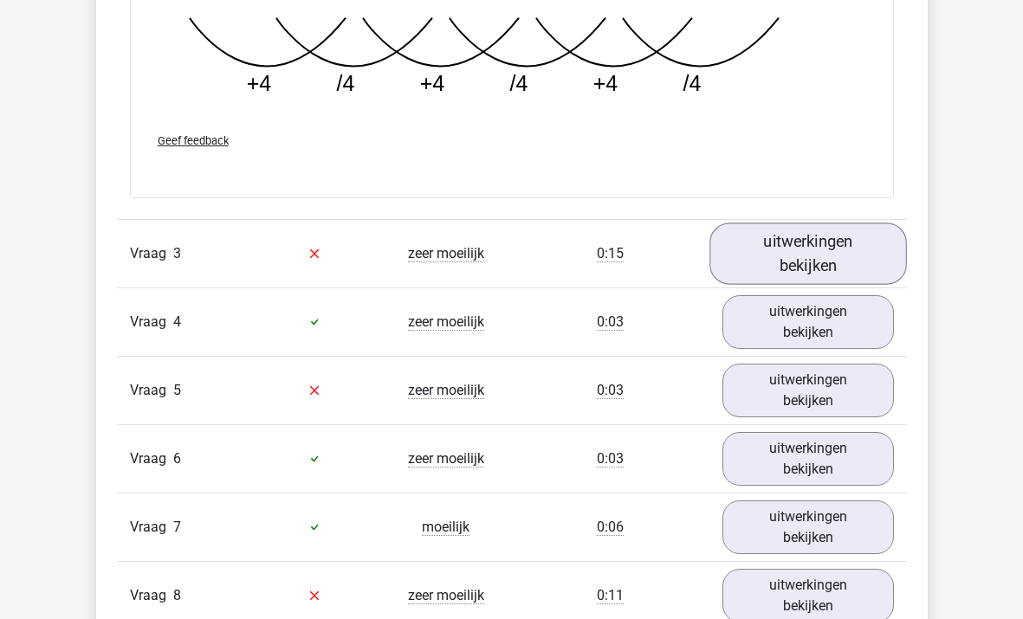
click at [752, 255] on link "uitwerkingen bekijken" at bounding box center [807, 253] width 197 height 61
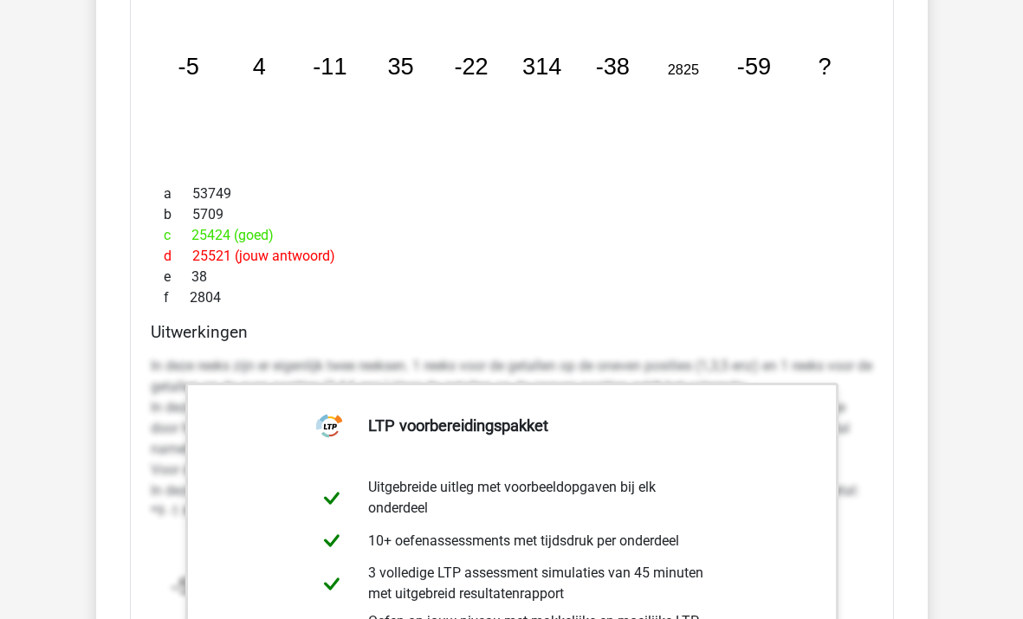
scroll to position [3271, 0]
